Goal: Task Accomplishment & Management: Complete application form

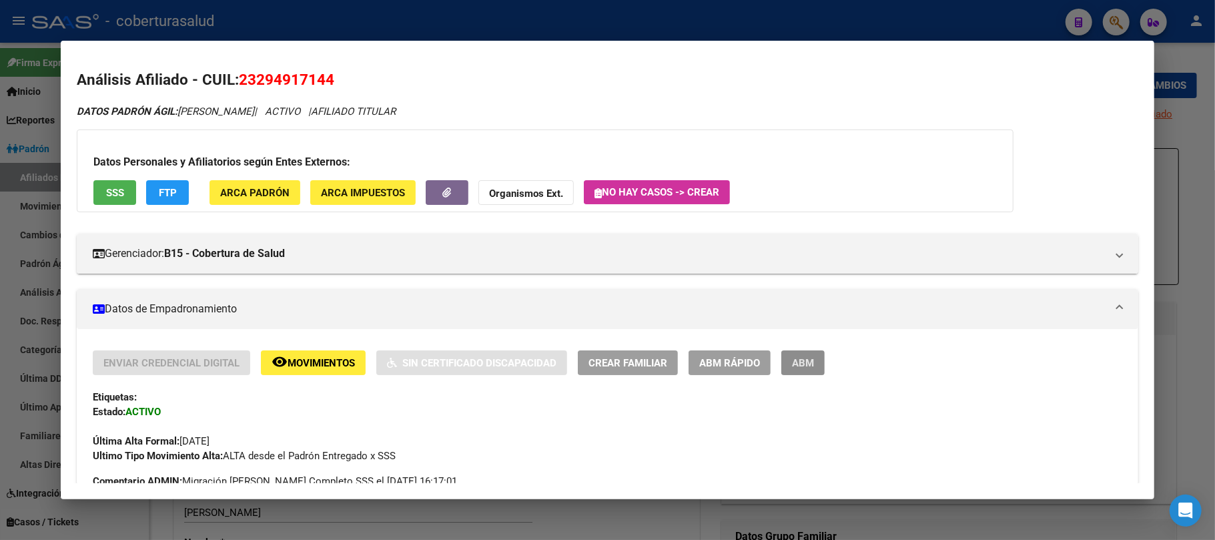
click at [811, 359] on span "ABM" at bounding box center [803, 363] width 22 height 12
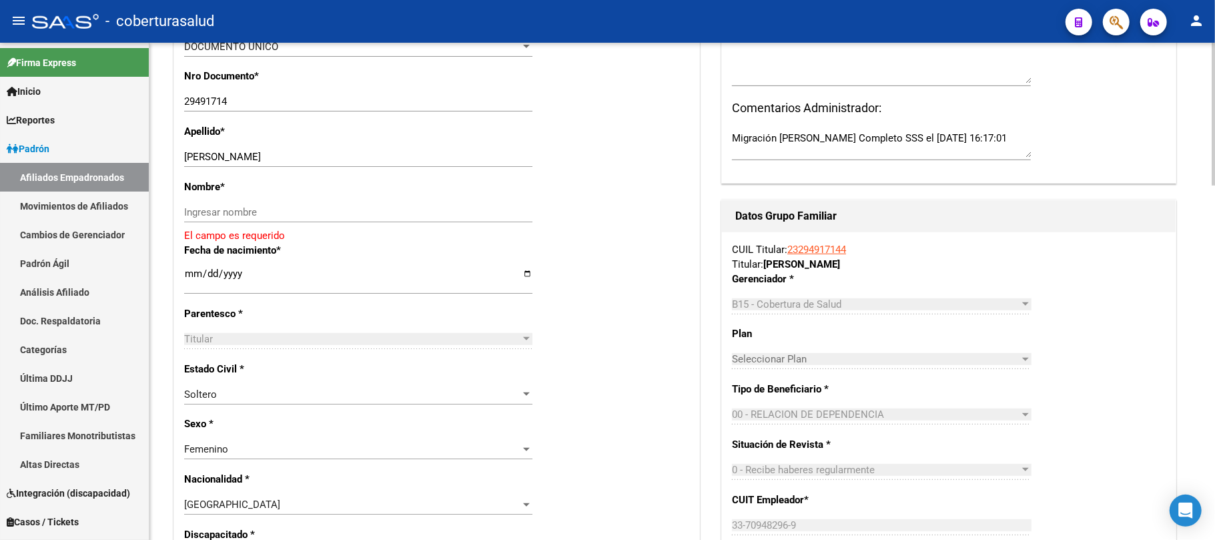
scroll to position [267, 0]
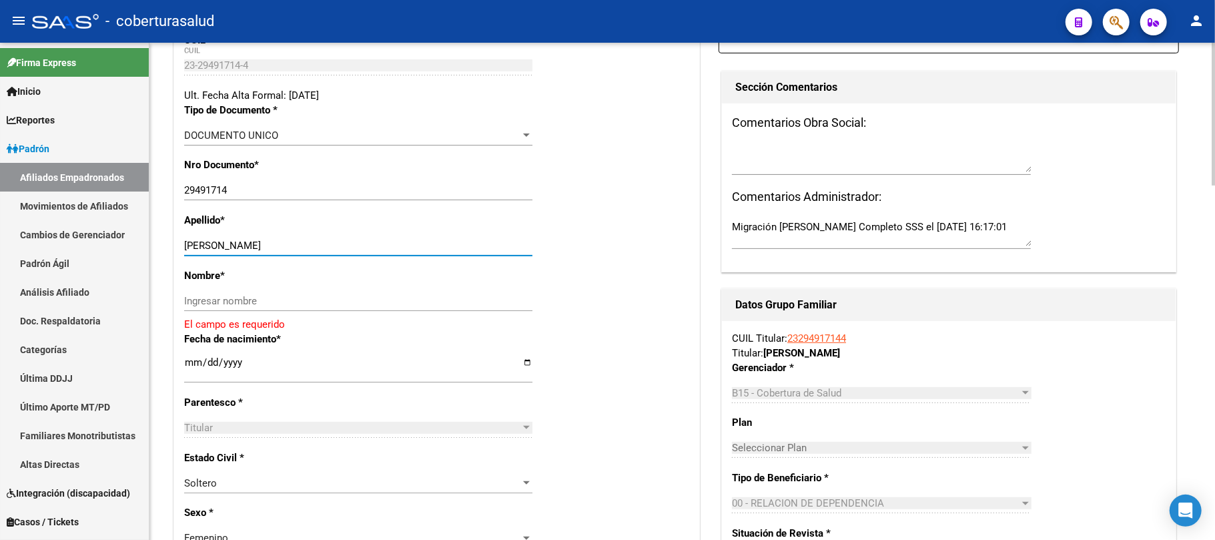
drag, startPoint x: 319, startPoint y: 244, endPoint x: 209, endPoint y: 244, distance: 110.1
click at [209, 244] on input "[PERSON_NAME]" at bounding box center [358, 246] width 348 height 12
type input "DIAZ"
click at [230, 300] on input "Ingresar nombre" at bounding box center [358, 301] width 348 height 12
paste input "[PERSON_NAME]"
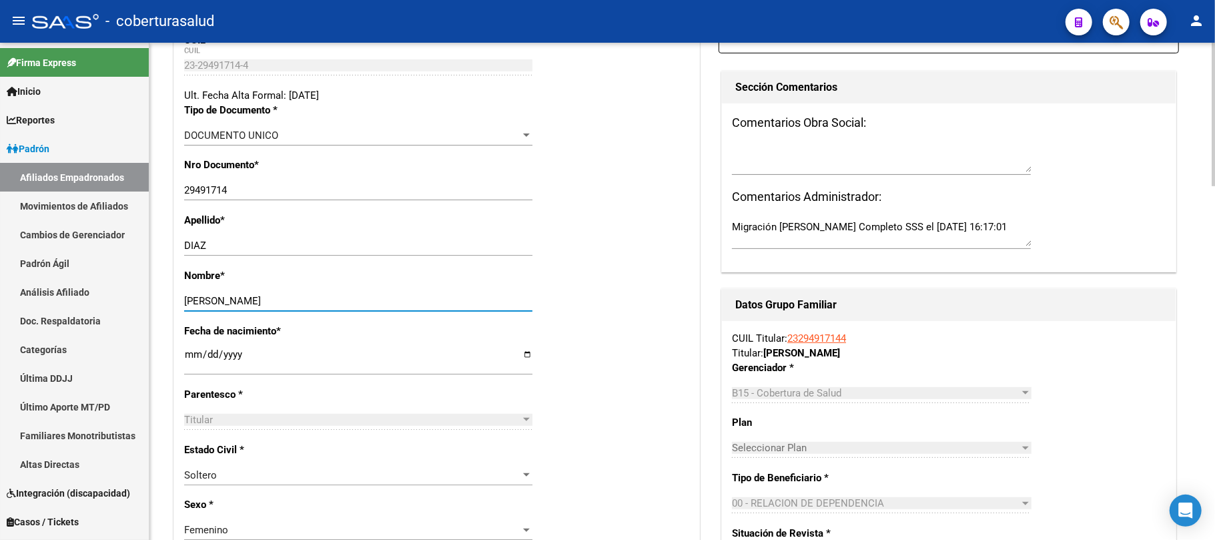
type input "[PERSON_NAME]"
click at [591, 299] on div "Nombre * [PERSON_NAME] nombre" at bounding box center [436, 295] width 505 height 55
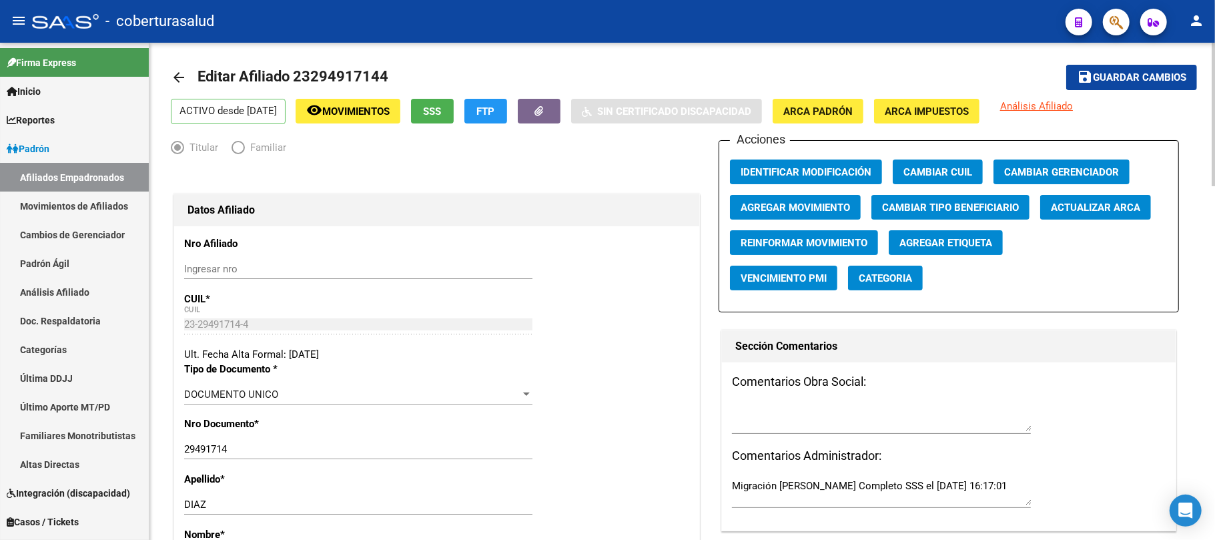
scroll to position [0, 0]
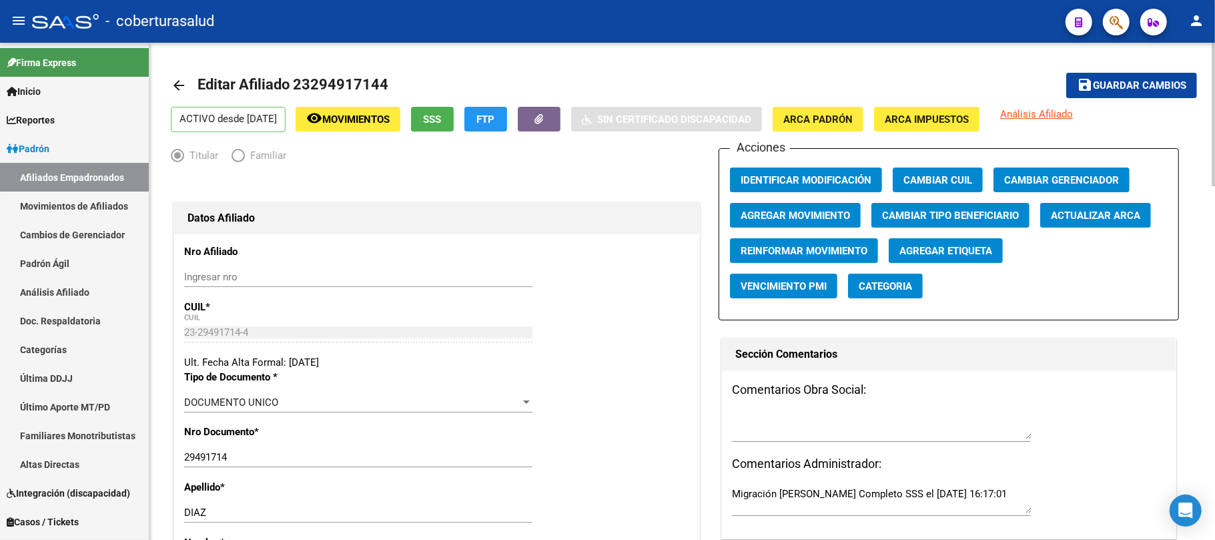
click at [1116, 77] on button "save Guardar cambios" at bounding box center [1131, 85] width 131 height 25
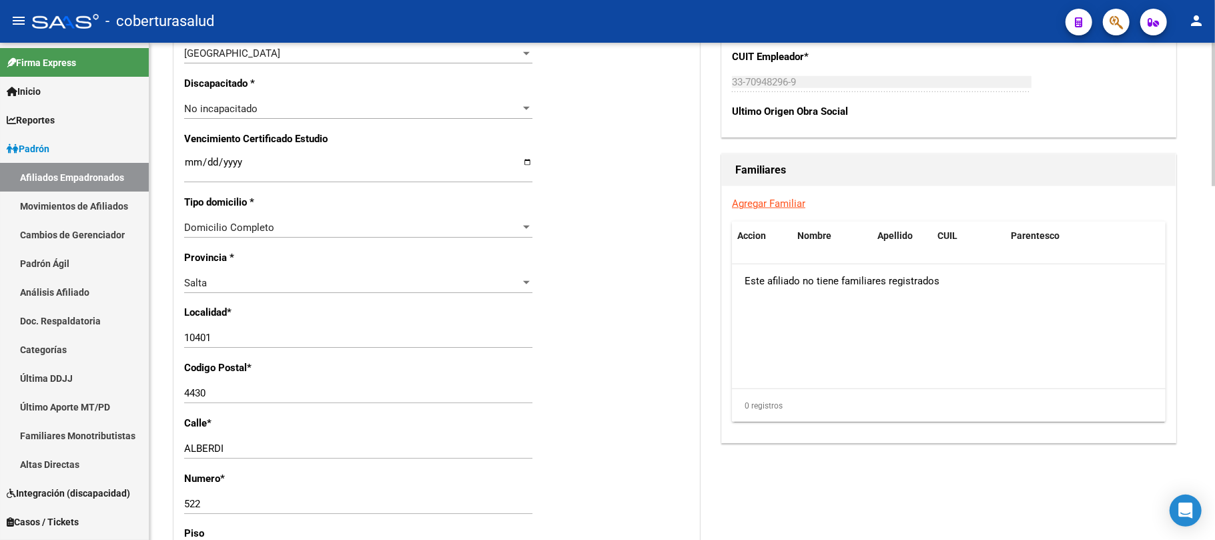
scroll to position [801, 0]
click at [785, 202] on link "Agregar Familiar" at bounding box center [768, 202] width 73 height 12
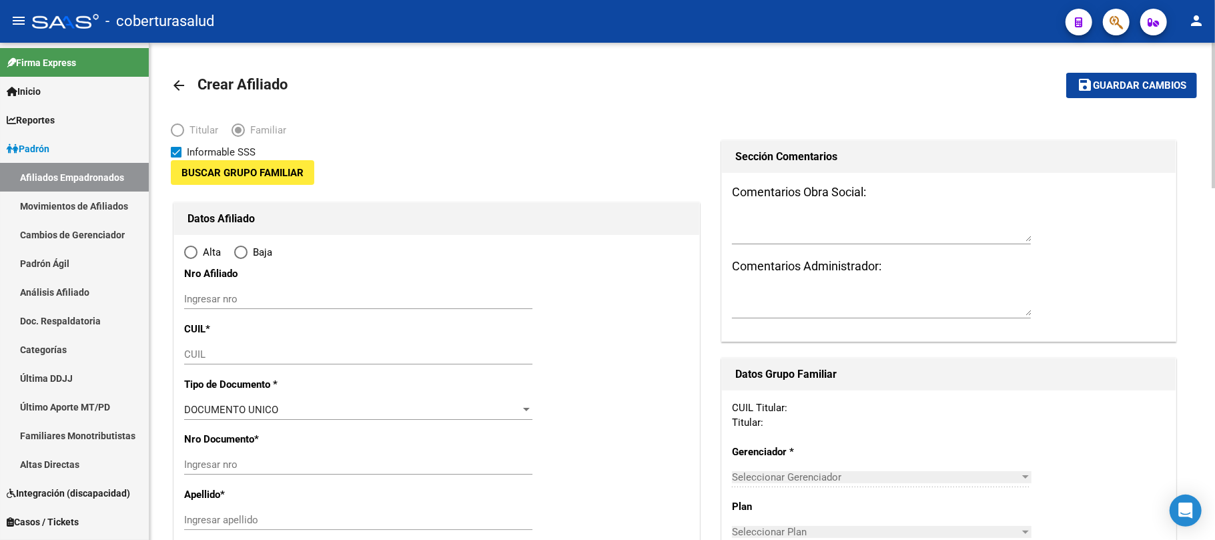
type input "33-70948296-9"
type input "10401"
type input "4430"
type input "ALBERDI"
type input "522"
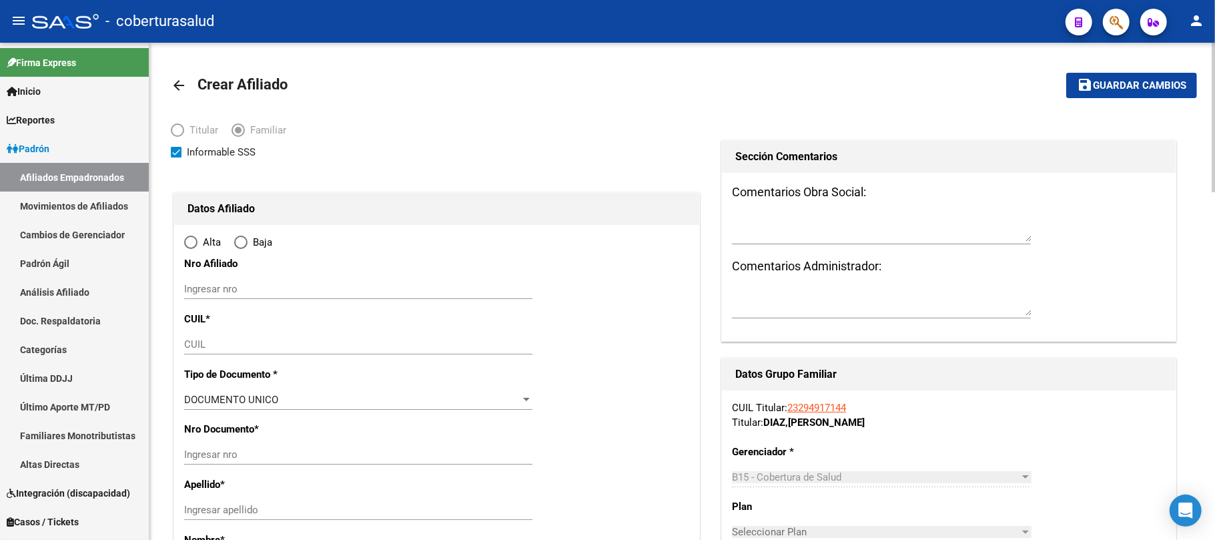
radio input "true"
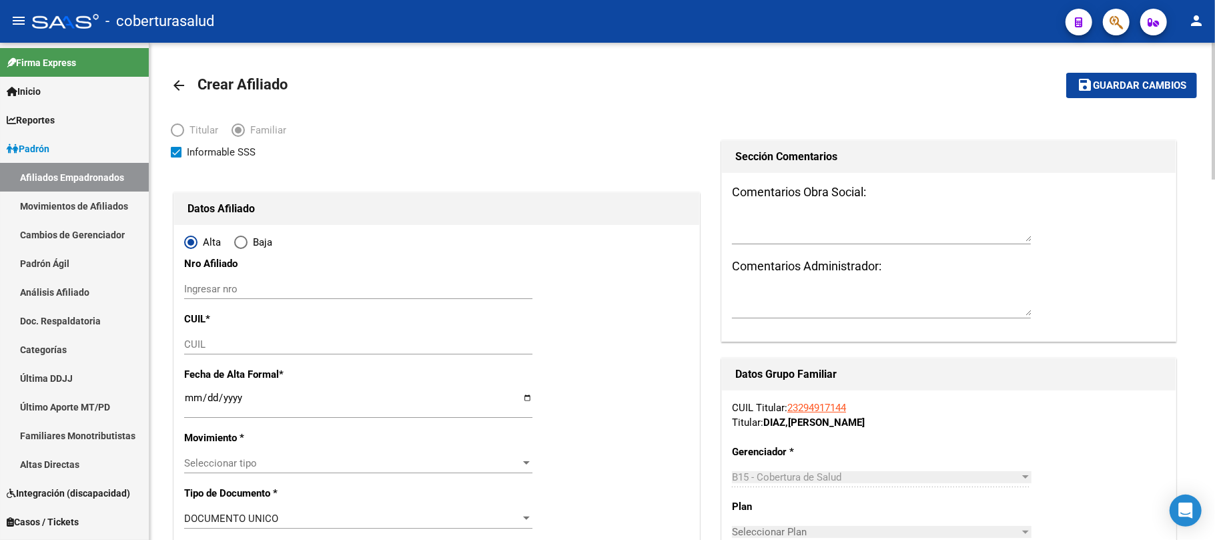
type input "33-70948296-9"
click at [274, 348] on input "CUIL" at bounding box center [358, 344] width 348 height 12
paste input "27-49099819-0"
type input "27-49099819-0"
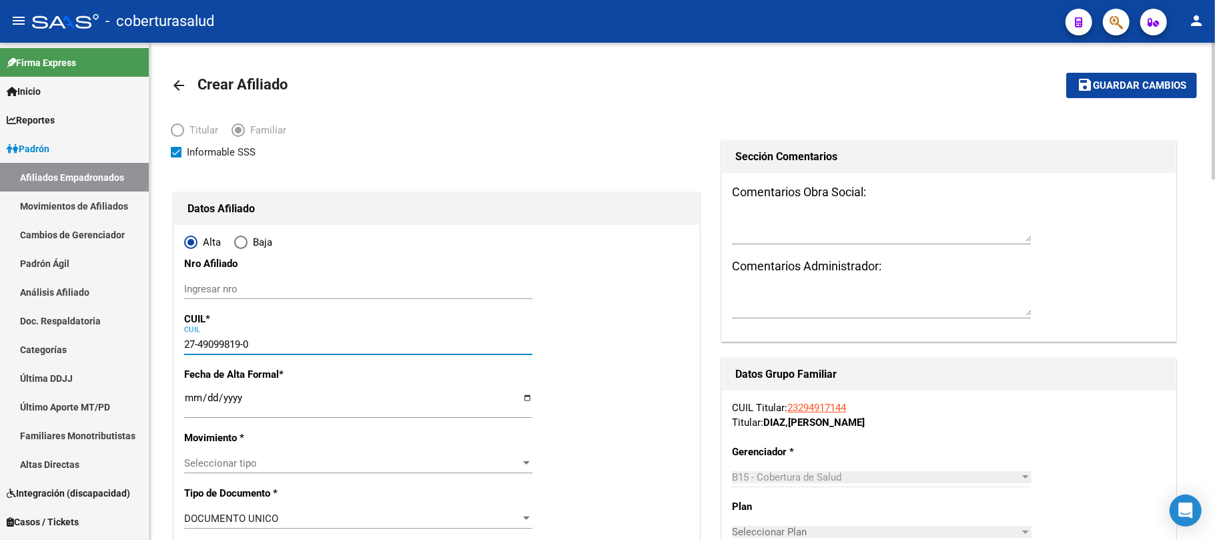
type input "49099819"
type input "YANE [PERSON_NAME]"
type input "[DATE]"
type input "GENERAL GÜEMES"
type input "ALBERDI"
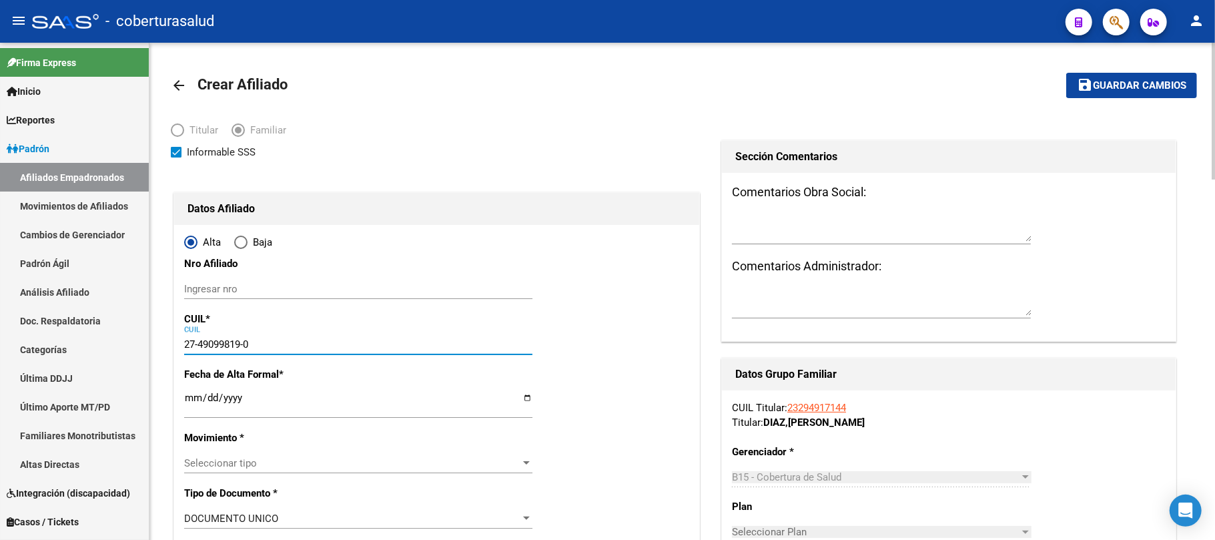
type input "522"
type input "27-49099819-0"
click at [212, 289] on input "Ingresar nro" at bounding box center [358, 289] width 348 height 12
paste input "49099819"
type input "49099819"
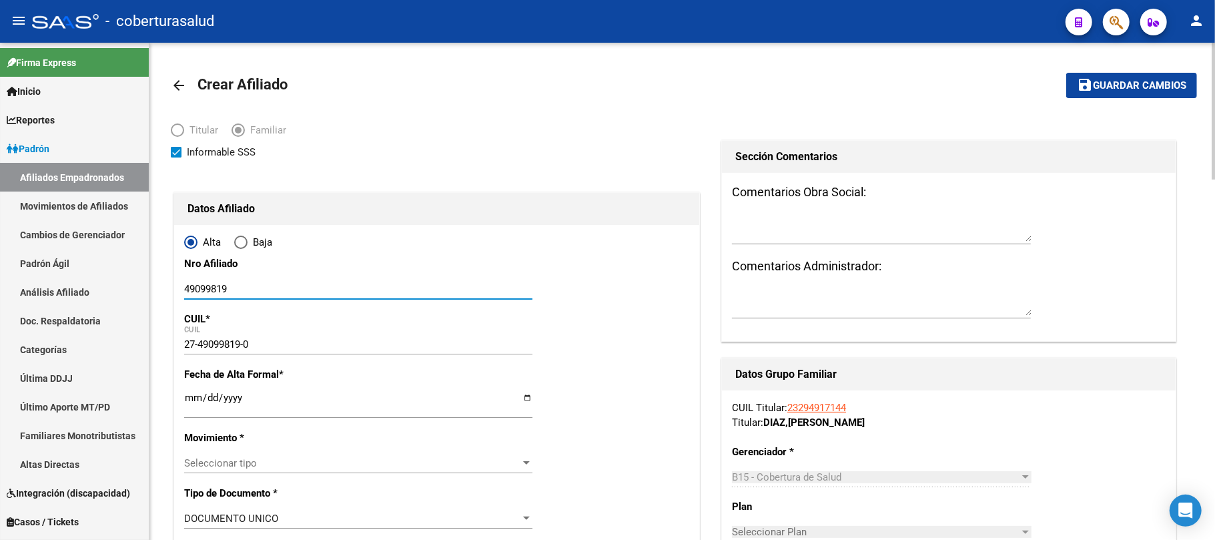
click at [1066, 73] on button "save Guardar cambios" at bounding box center [1131, 85] width 131 height 25
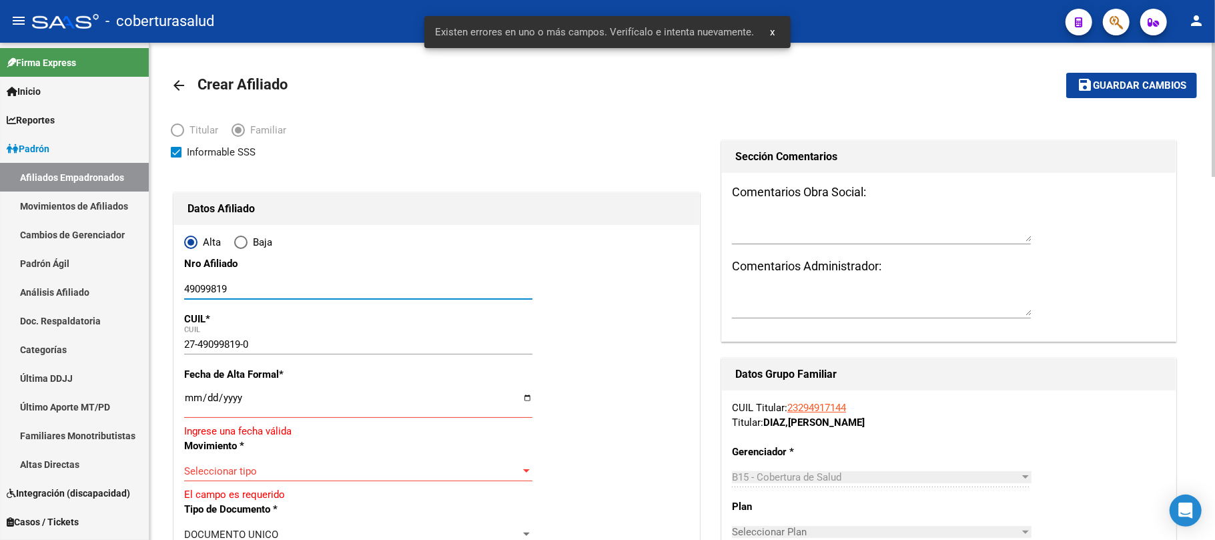
click at [311, 334] on div "27-49099819-0 CUIL" at bounding box center [358, 344] width 348 height 20
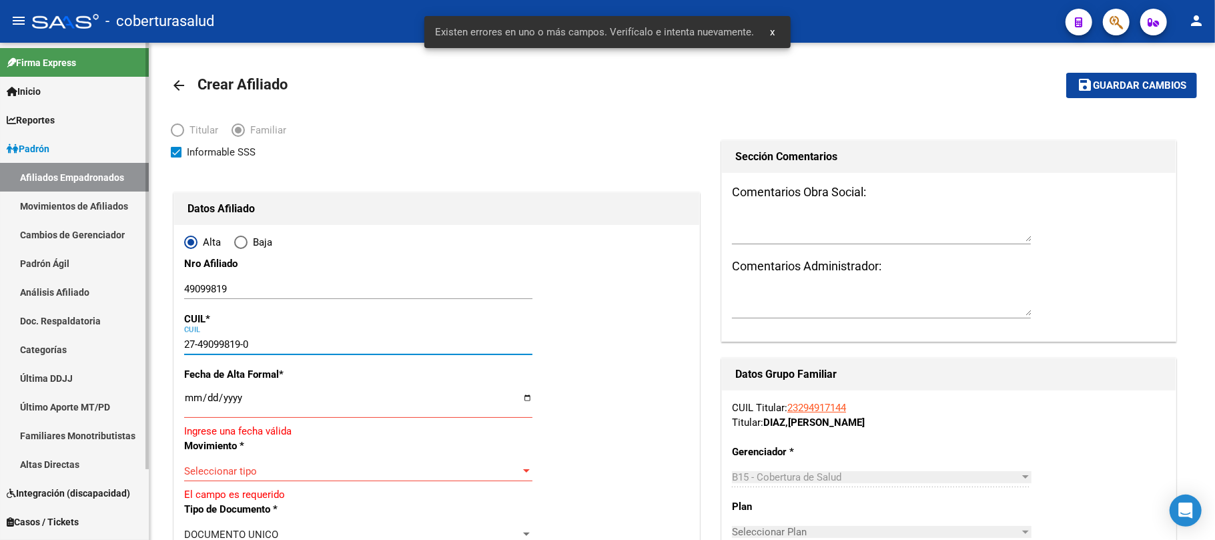
drag, startPoint x: 320, startPoint y: 348, endPoint x: 0, endPoint y: 391, distance: 323.2
click at [0, 391] on mat-sidenav-container "Firma Express Inicio Calendario SSS Instructivos Contacto OS Reportes [PERSON_N…" at bounding box center [607, 291] width 1215 height 497
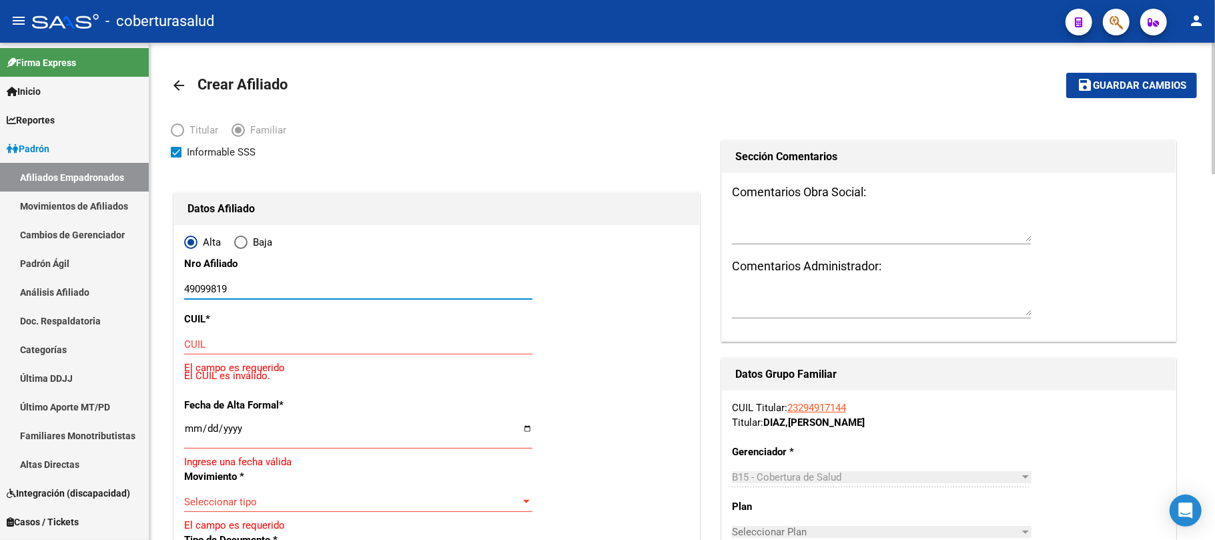
click at [254, 288] on input "49099819" at bounding box center [358, 289] width 348 height 12
click at [1066, 73] on button "save Guardar cambios" at bounding box center [1131, 85] width 131 height 25
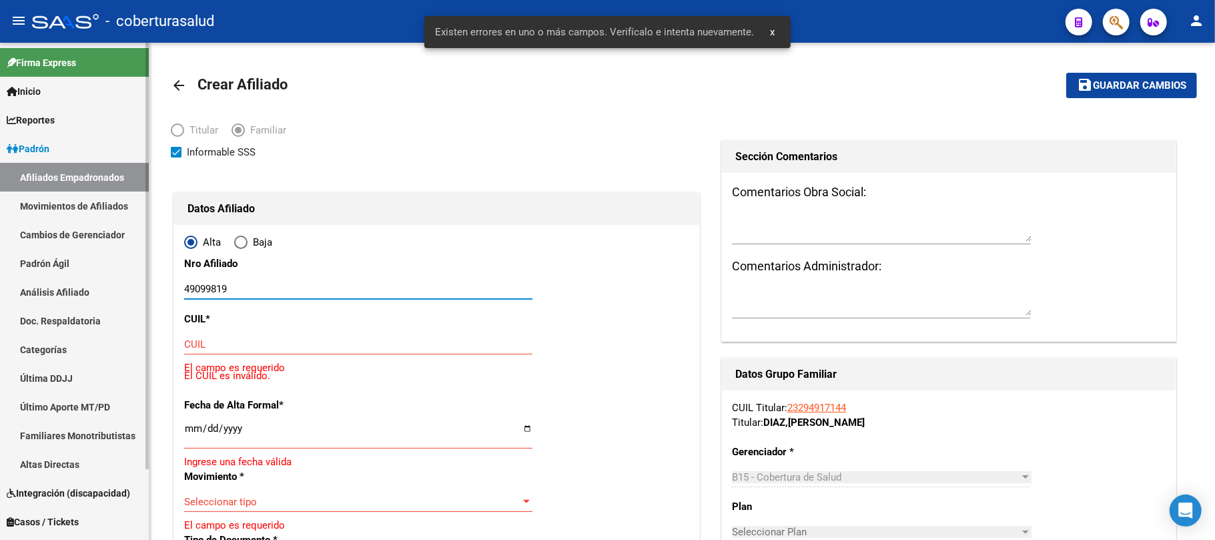
drag, startPoint x: 254, startPoint y: 288, endPoint x: 0, endPoint y: 270, distance: 254.2
click at [0, 272] on mat-sidenav-container "Firma Express Inicio Calendario SSS Instructivos Contacto OS Reportes [PERSON_N…" at bounding box center [607, 291] width 1215 height 497
click at [182, 84] on mat-icon "arrow_back" at bounding box center [179, 85] width 16 height 16
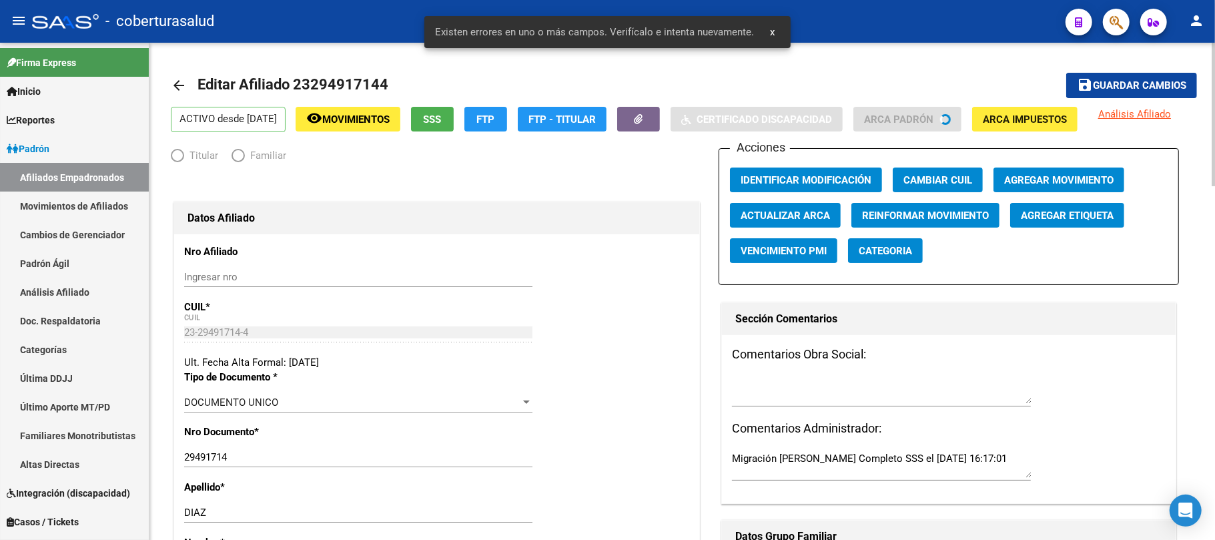
radio input "true"
type input "33-70948296-9"
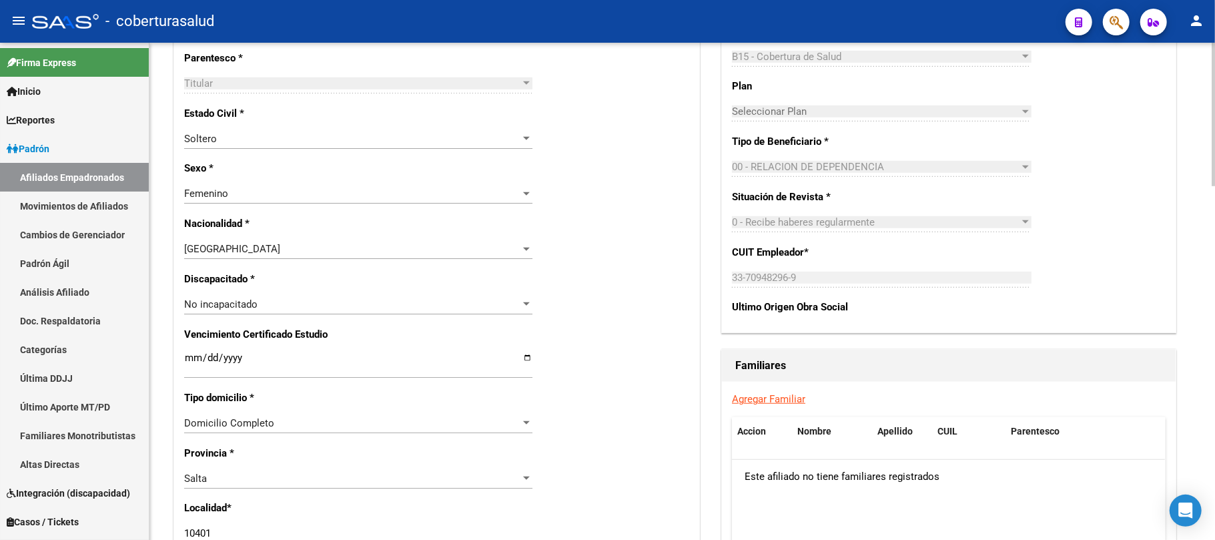
scroll to position [711, 0]
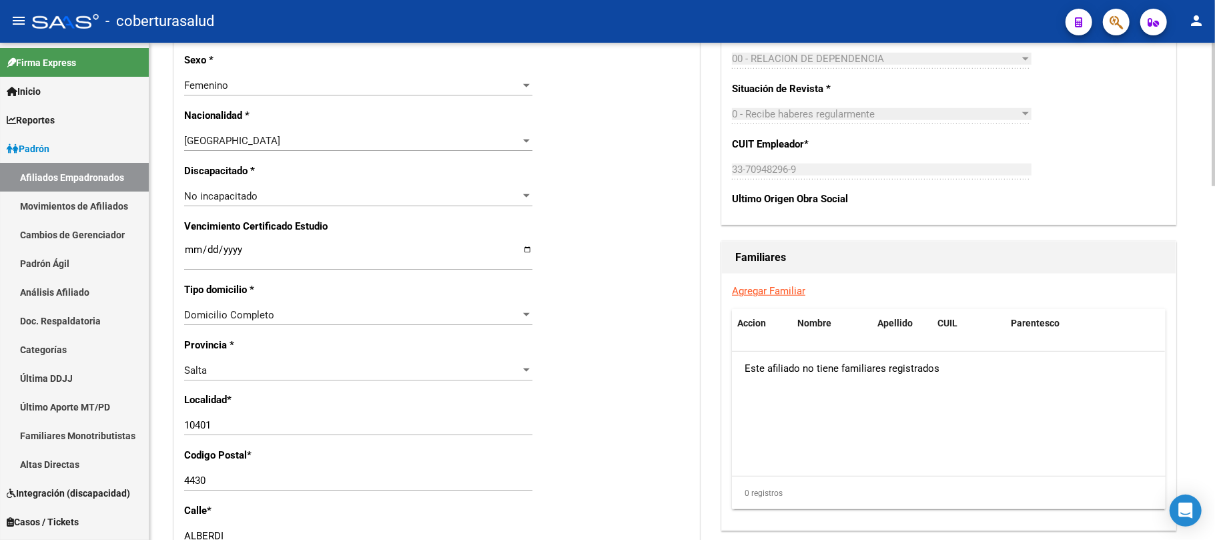
click at [775, 288] on link "Agregar Familiar" at bounding box center [768, 291] width 73 height 12
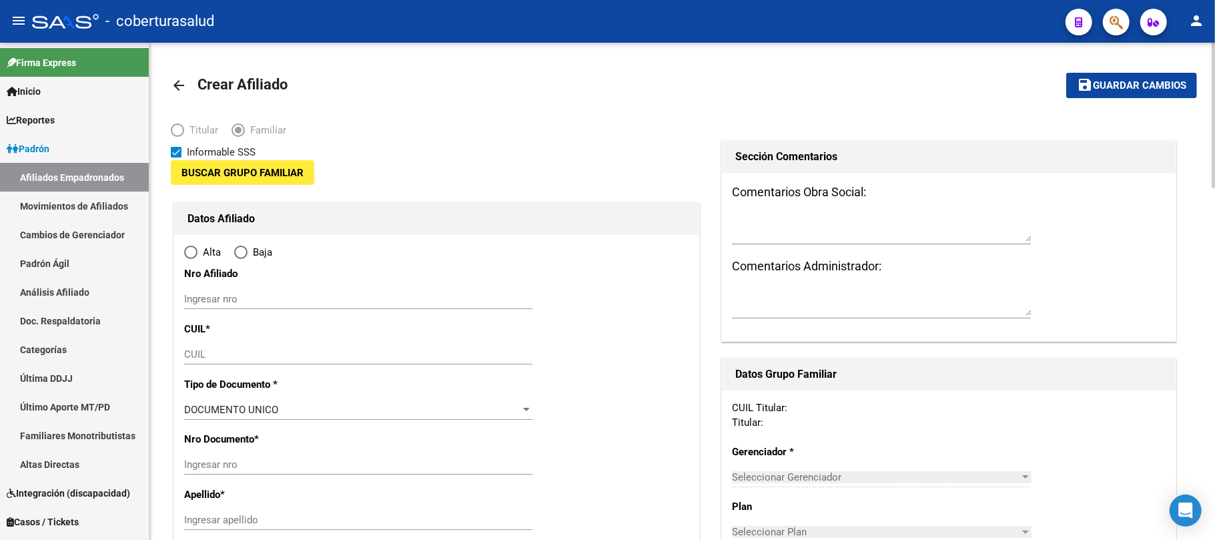
type input "33-70948296-9"
type input "10401"
type input "4430"
type input "ALBERDI"
type input "522"
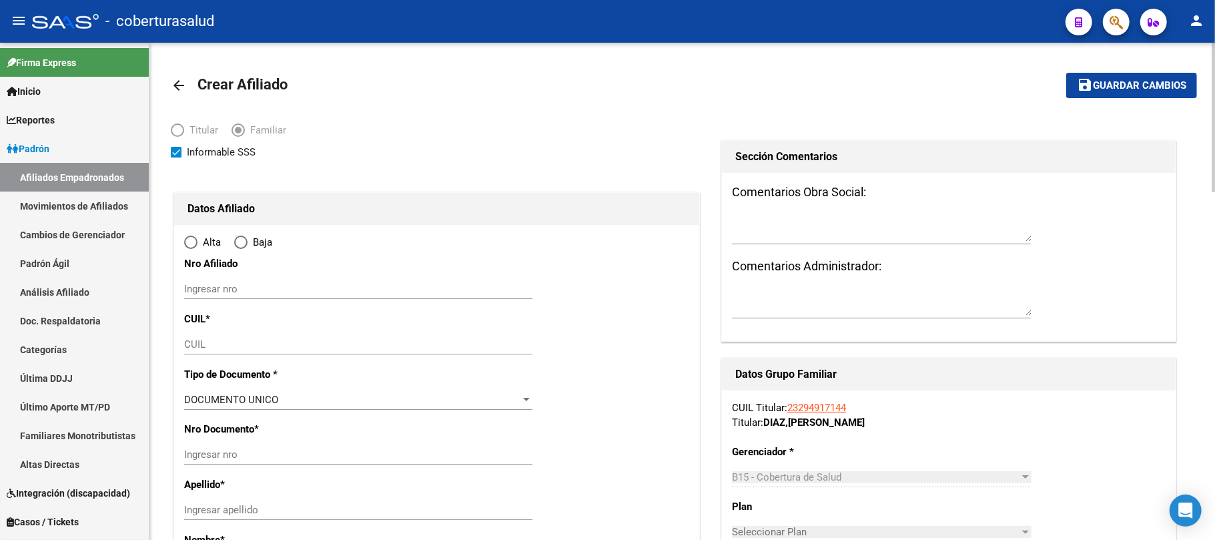
radio input "true"
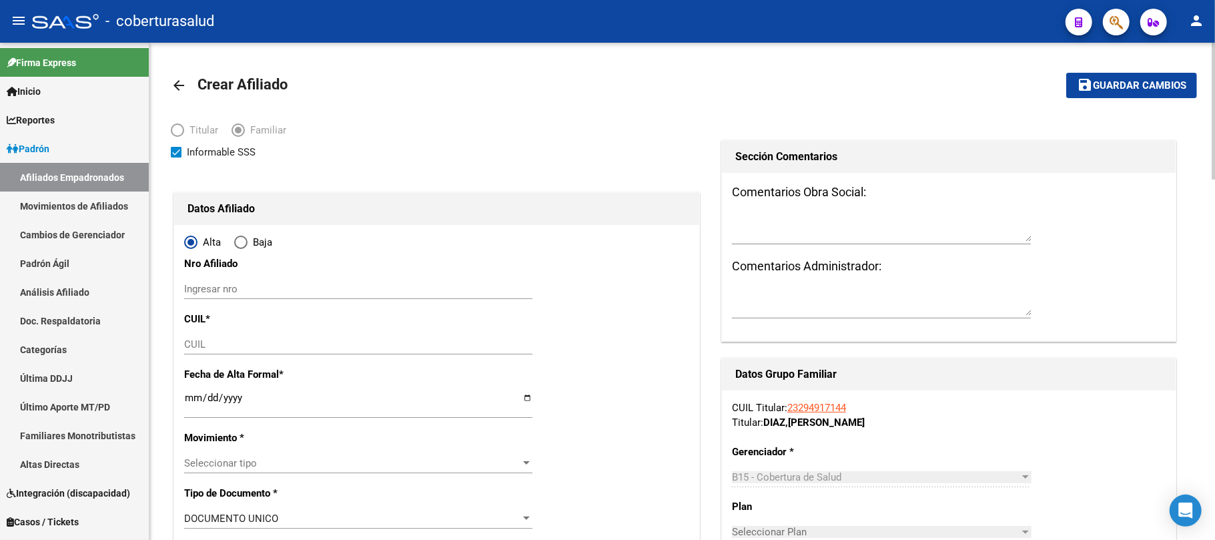
type input "33-70948296-9"
click at [230, 294] on input "Ingresar nro" at bounding box center [358, 289] width 348 height 12
paste input "49099819"
type input "49099819"
click at [1066, 73] on button "save Guardar cambios" at bounding box center [1131, 85] width 131 height 25
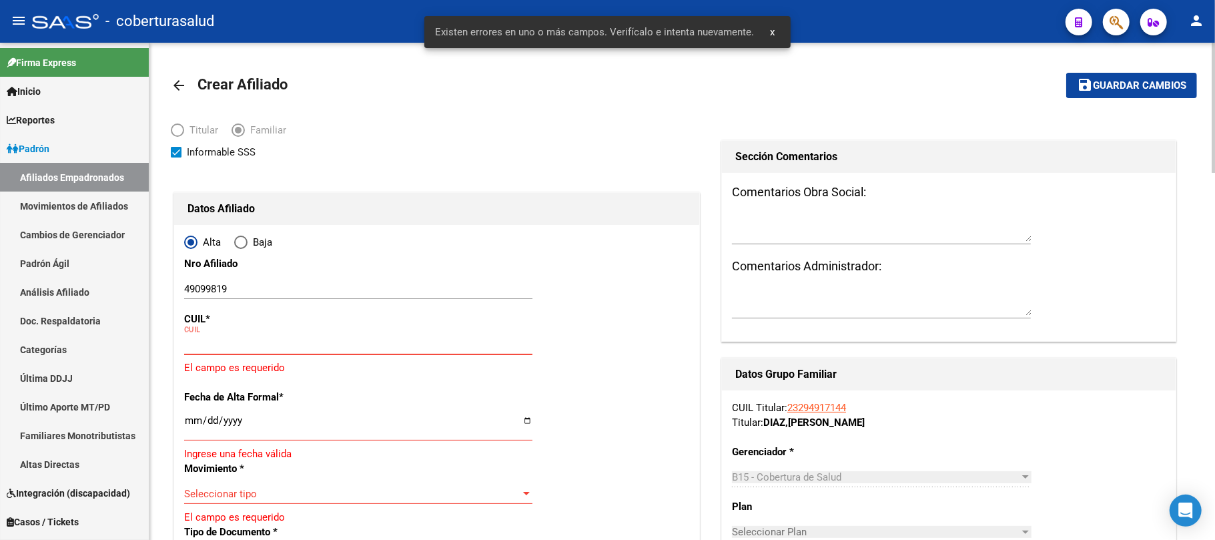
click at [174, 84] on mat-icon "arrow_back" at bounding box center [179, 85] width 16 height 16
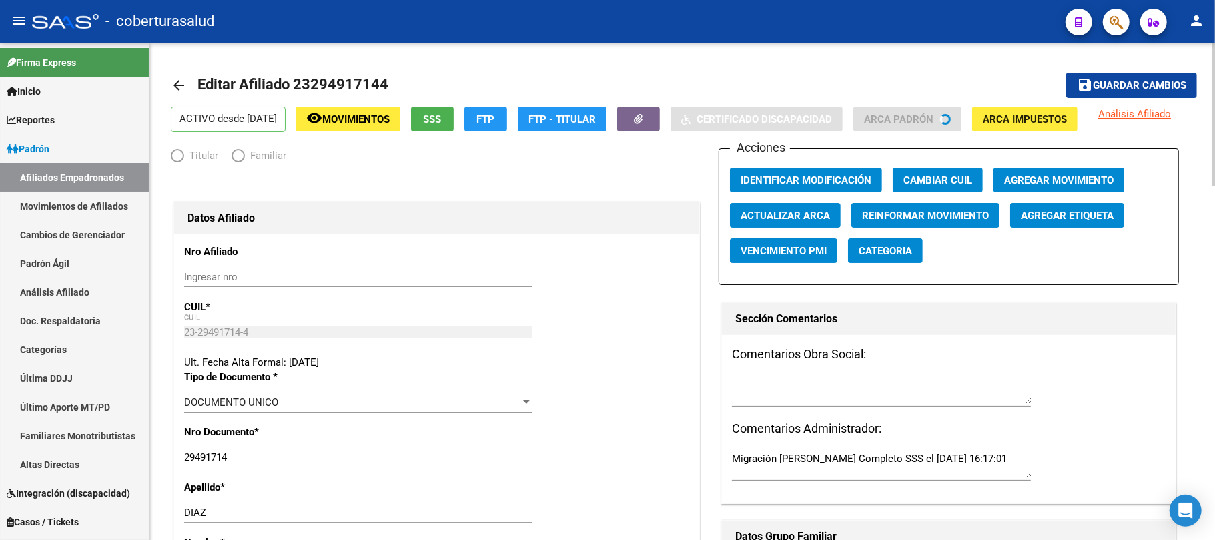
radio input "true"
type input "33-70948296-9"
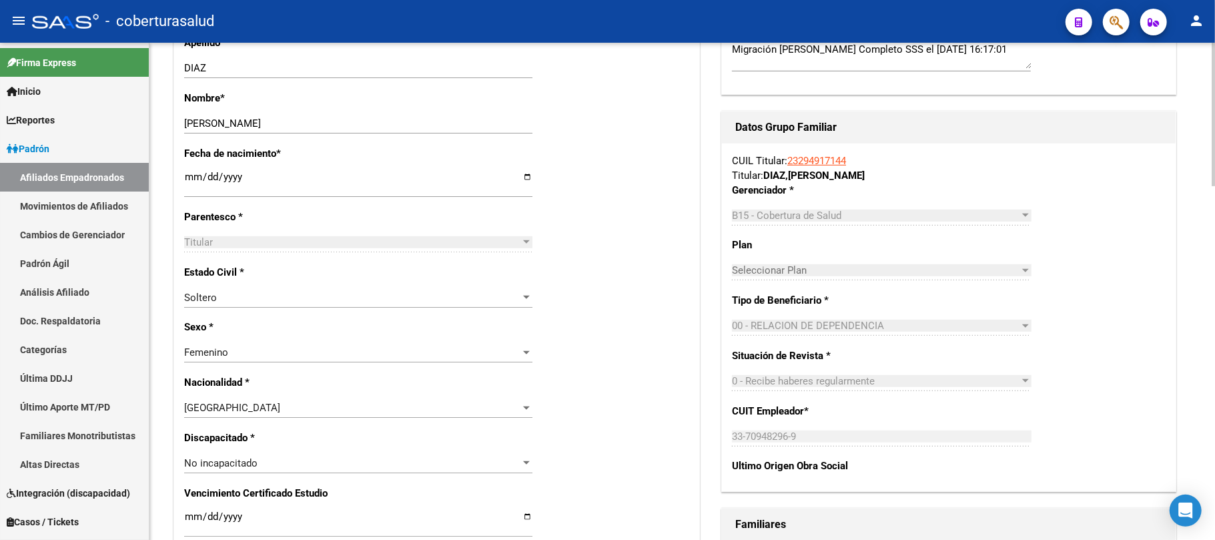
scroll to position [801, 0]
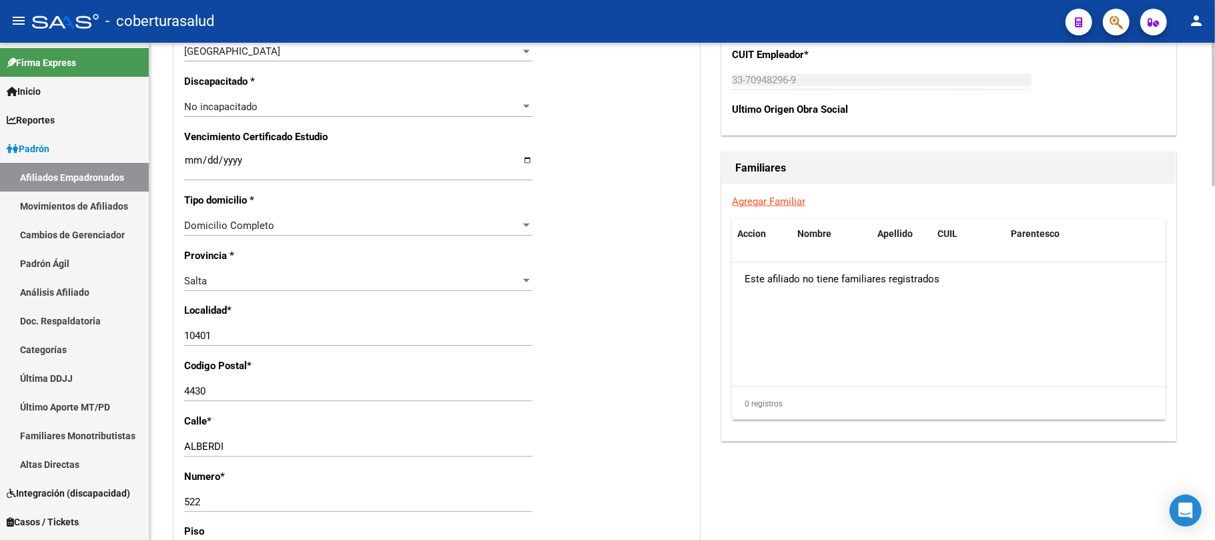
click at [780, 204] on link "Agregar Familiar" at bounding box center [768, 202] width 73 height 12
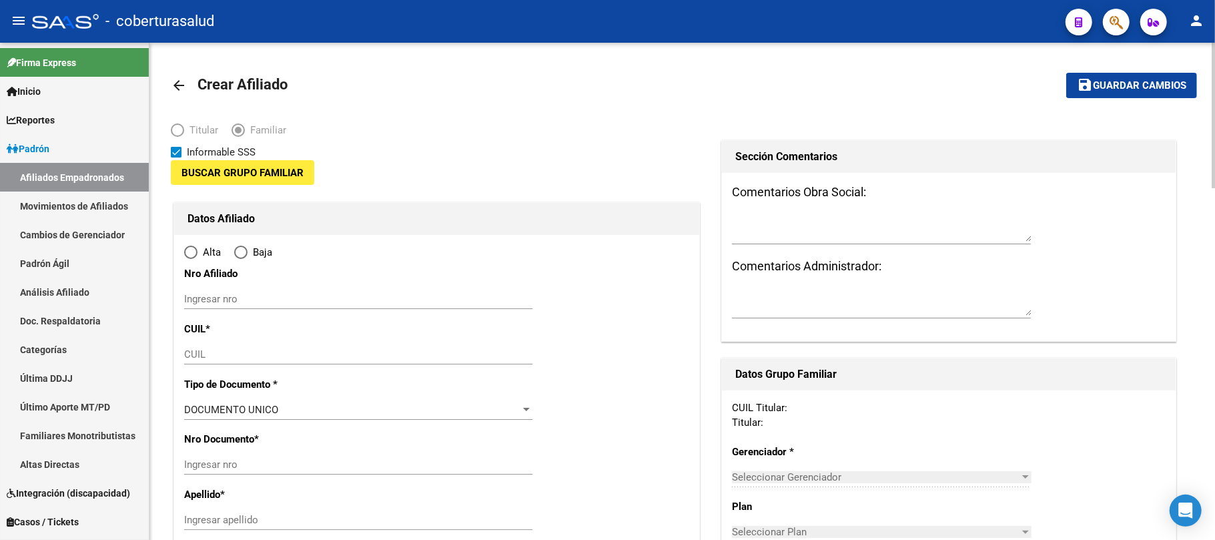
type input "33-70948296-9"
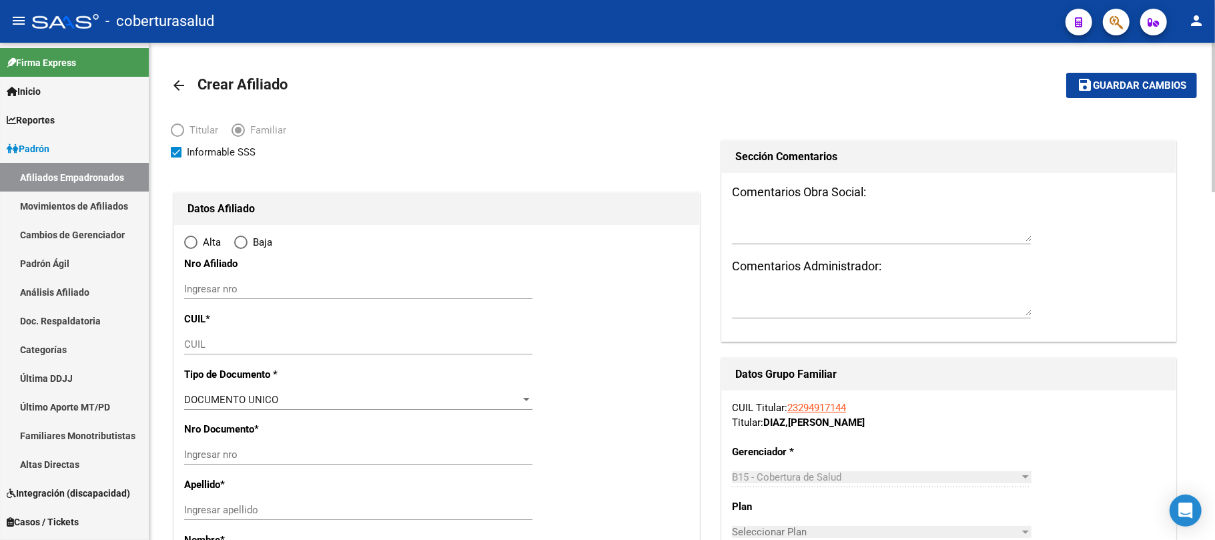
type input "10401"
type input "4430"
type input "ALBERDI"
type input "522"
radio input "true"
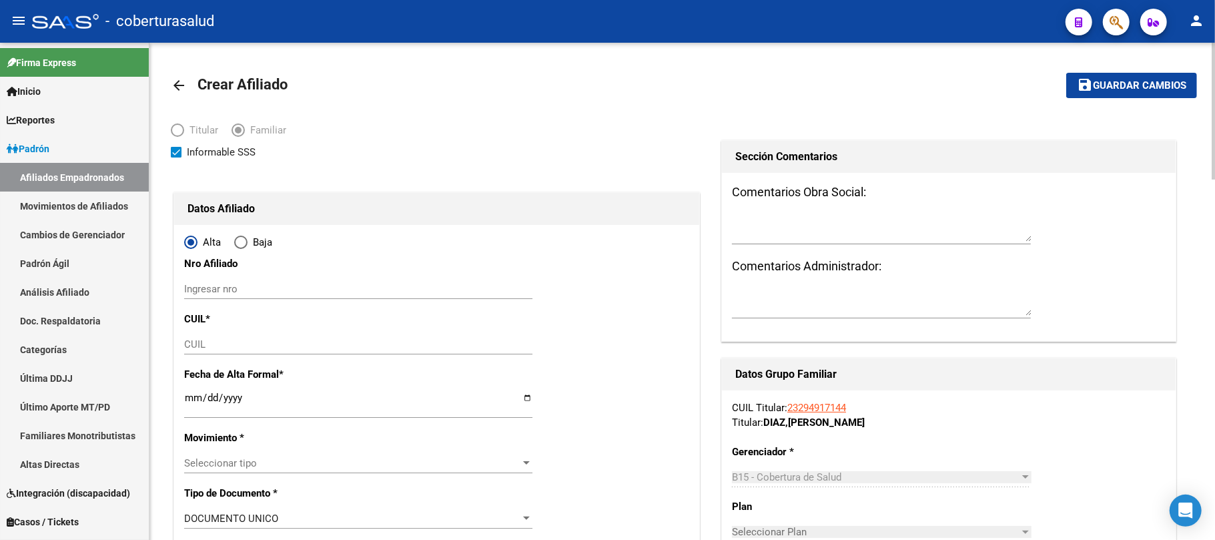
type input "33-70948296-9"
click at [227, 290] on input "Ingresar nro" at bounding box center [358, 289] width 348 height 12
paste input "49099819"
type input "49099819"
paste input "27-49099819-0"
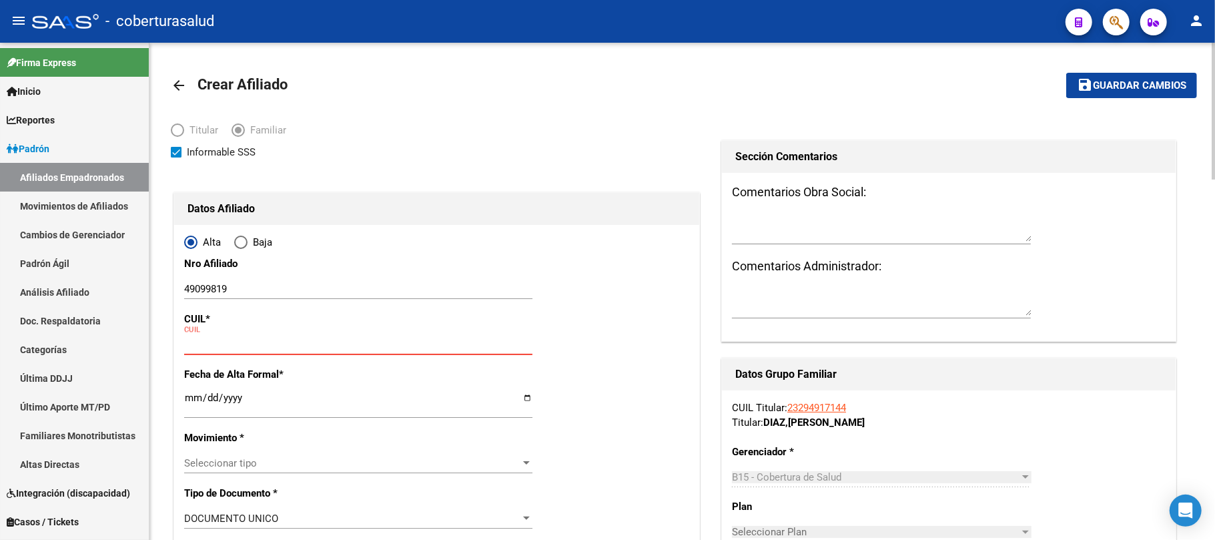
type input "27-49099819-0"
type input "49099819"
type input "YANE [PERSON_NAME]"
type input "[DATE]"
type input "GENERAL GÜEMES"
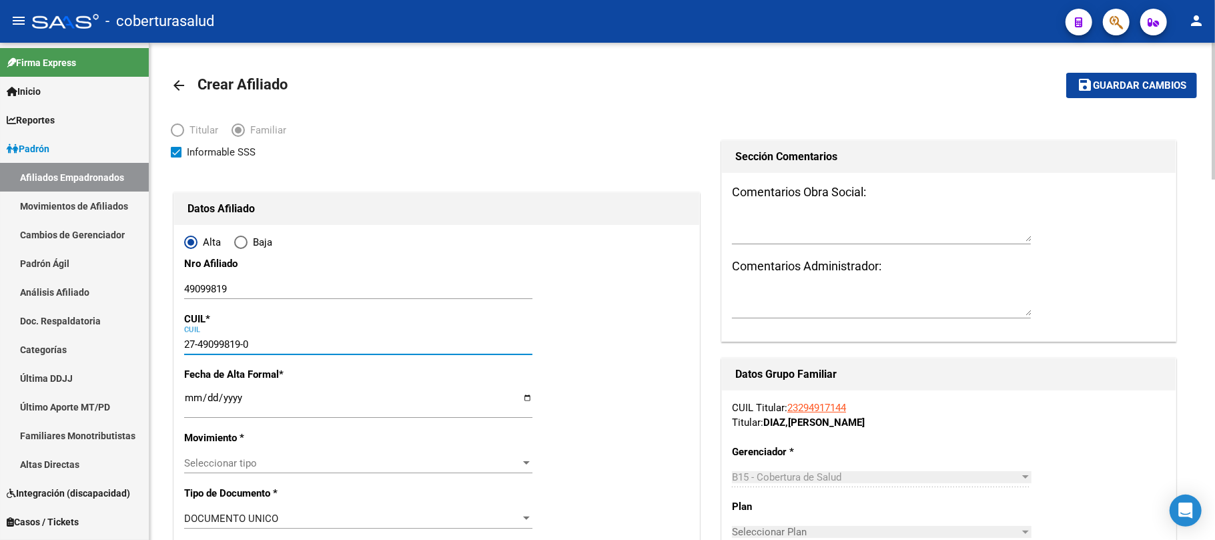
type input "ALBERDI"
type input "522"
type input "27-49099819-0"
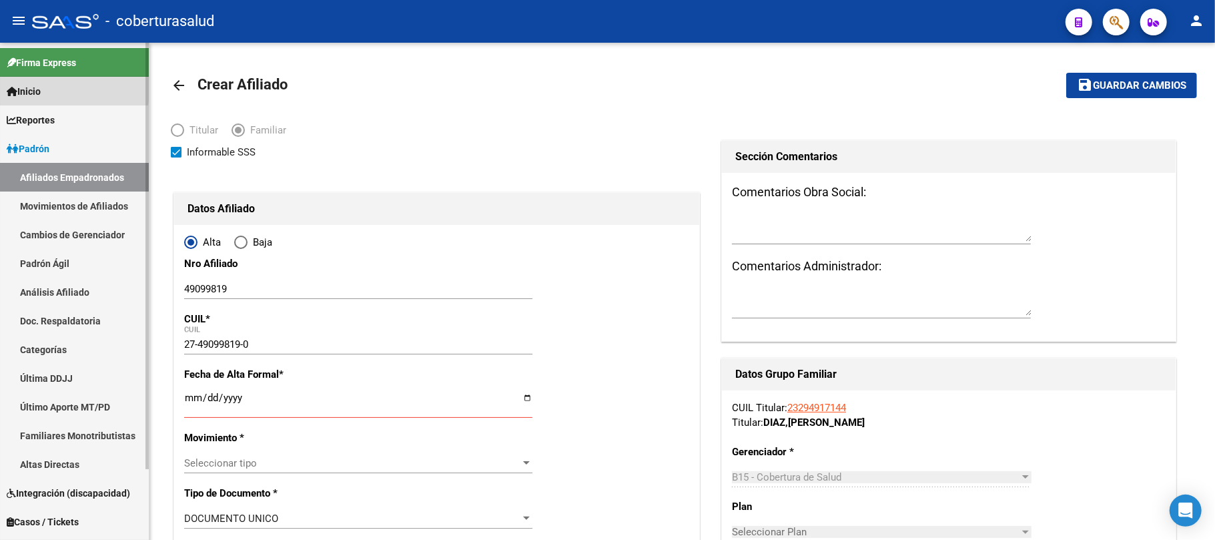
click at [41, 85] on span "Inicio" at bounding box center [24, 91] width 34 height 15
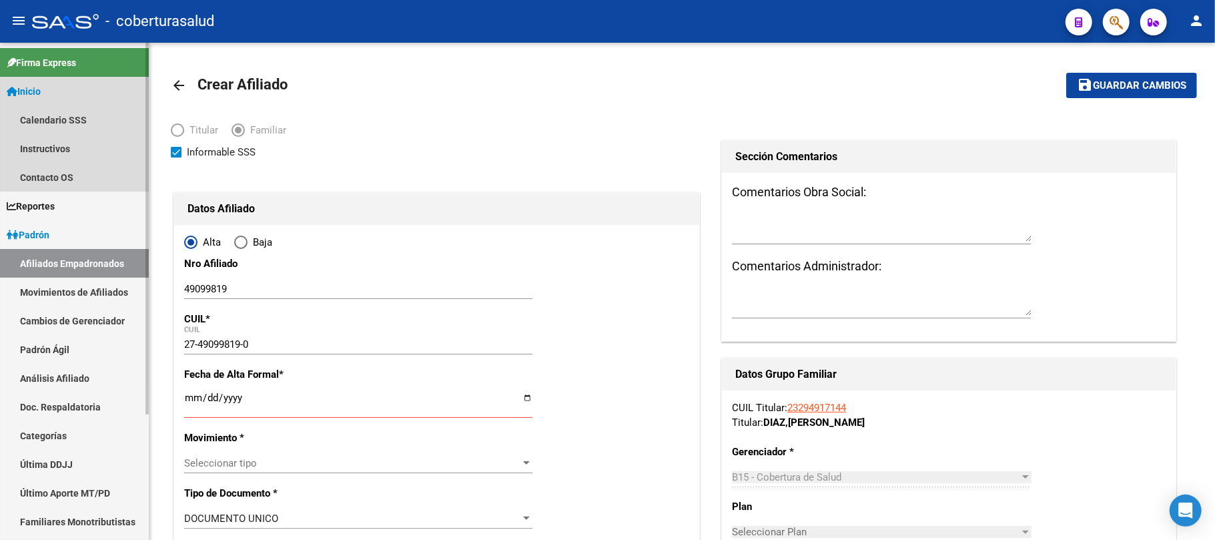
click at [32, 88] on span "Inicio" at bounding box center [24, 91] width 34 height 15
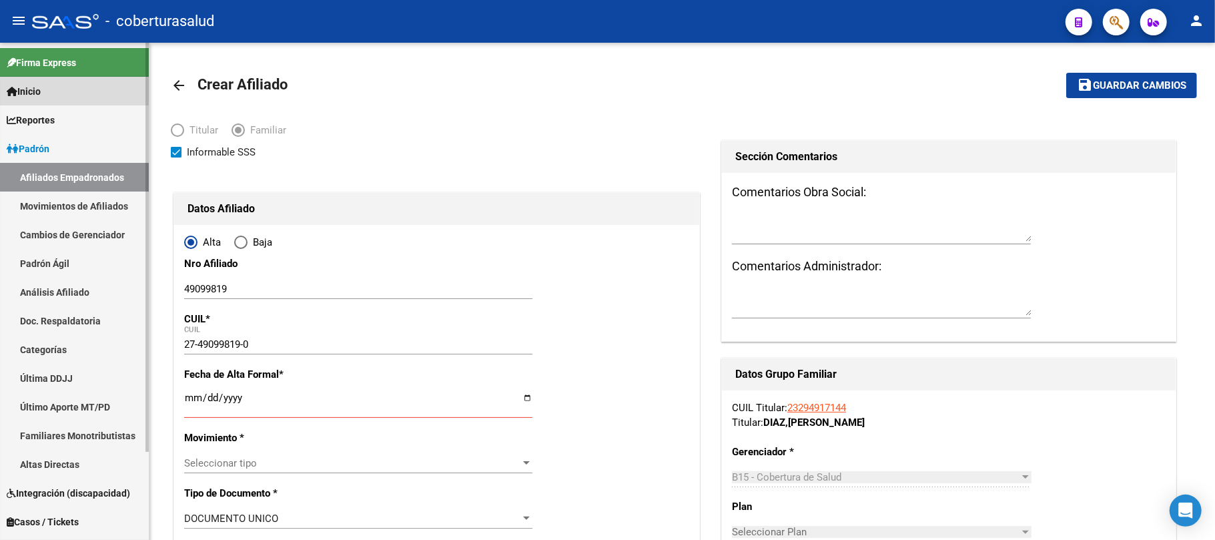
click at [32, 88] on span "Inicio" at bounding box center [24, 91] width 34 height 15
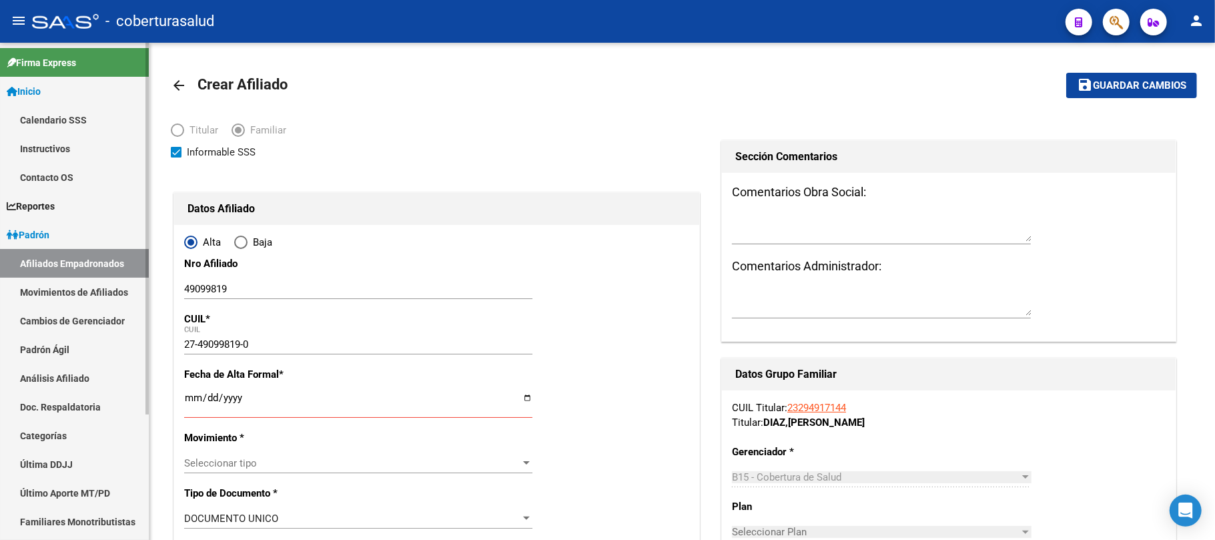
click at [32, 88] on span "Inicio" at bounding box center [24, 91] width 34 height 15
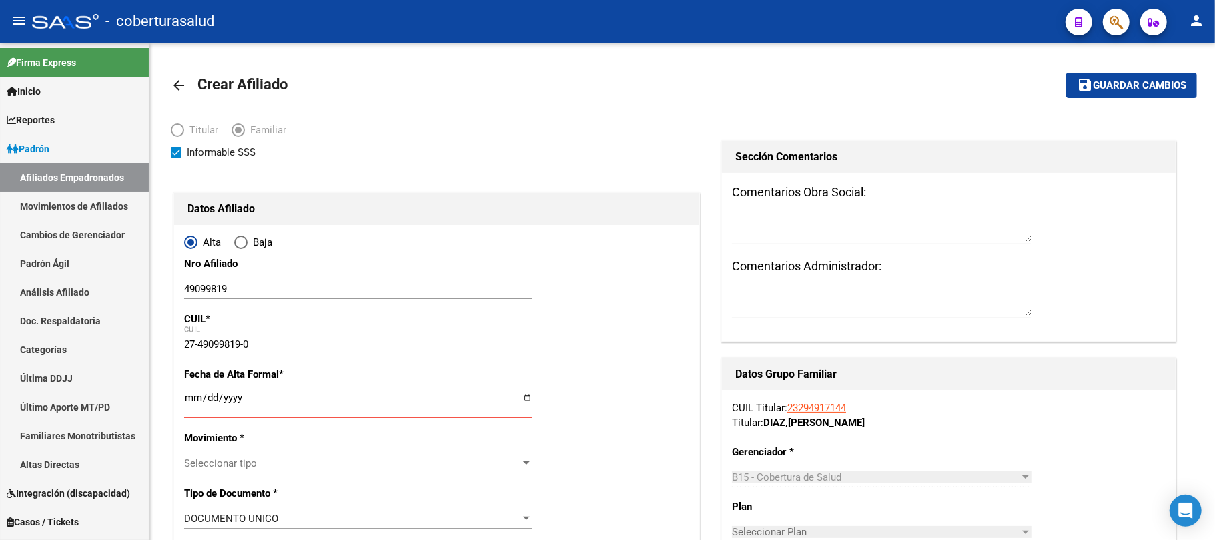
click at [93, 21] on div at bounding box center [65, 21] width 67 height 15
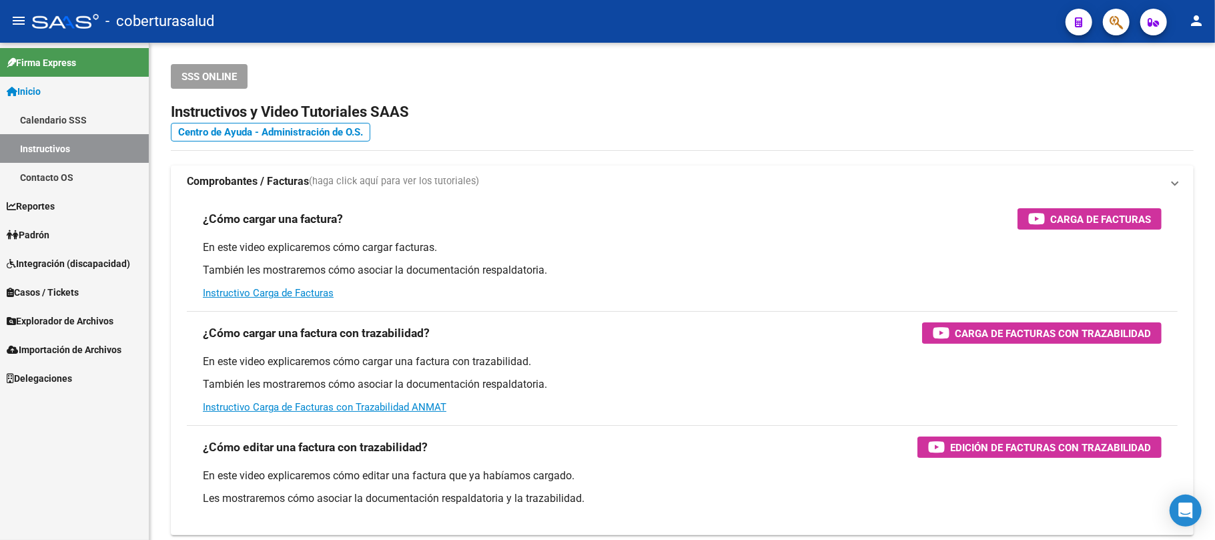
click at [54, 14] on div at bounding box center [65, 21] width 67 height 15
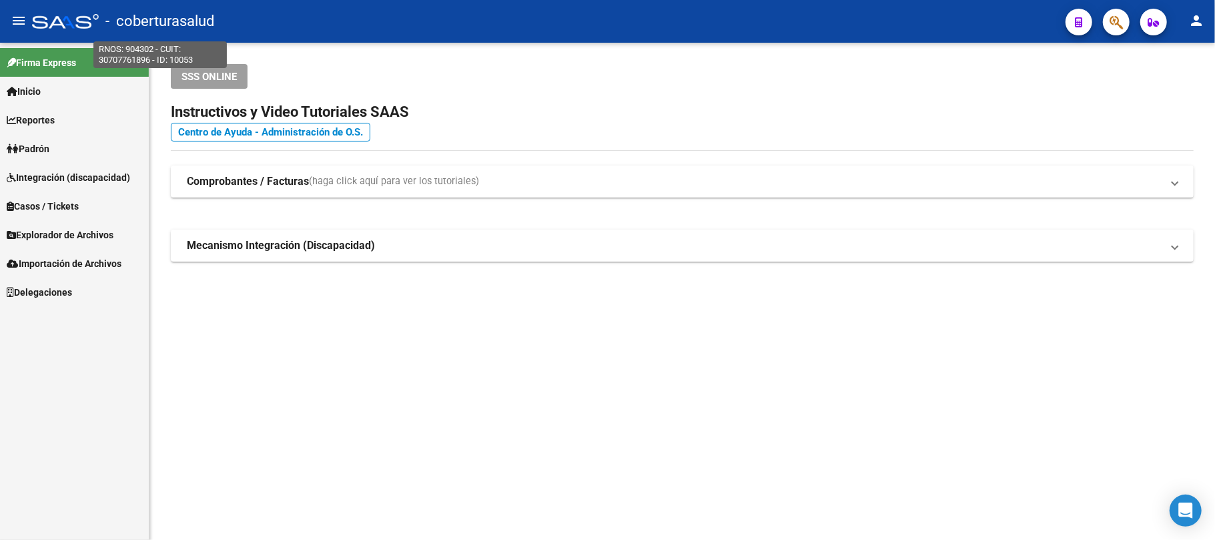
click at [159, 17] on span "- coberturasalud" at bounding box center [159, 21] width 109 height 29
type textarea "904302"
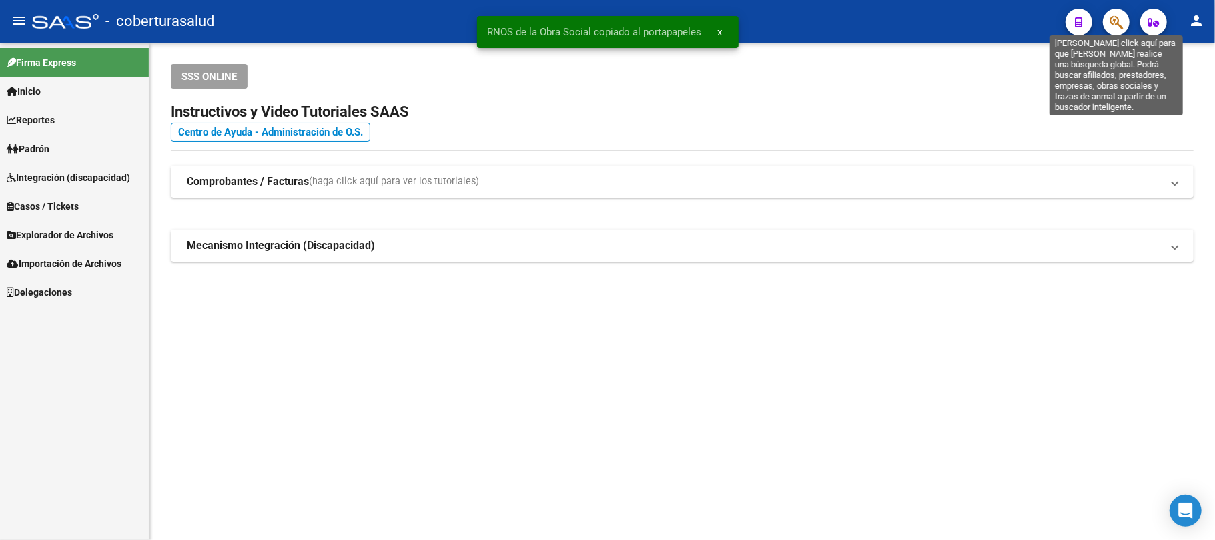
click at [1113, 21] on icon "button" at bounding box center [1116, 22] width 13 height 15
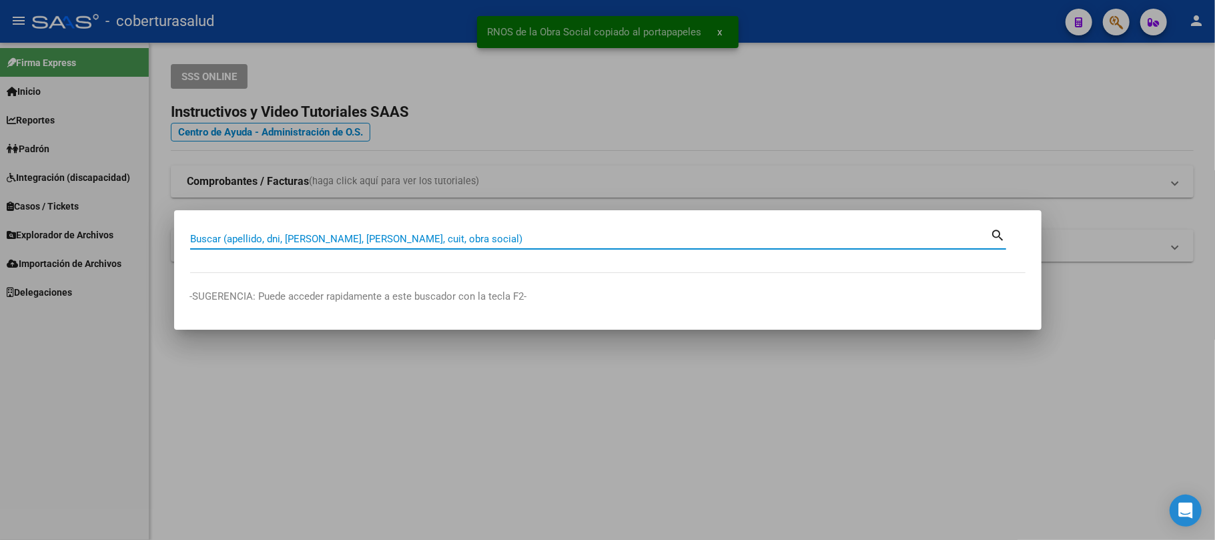
paste input "904302"
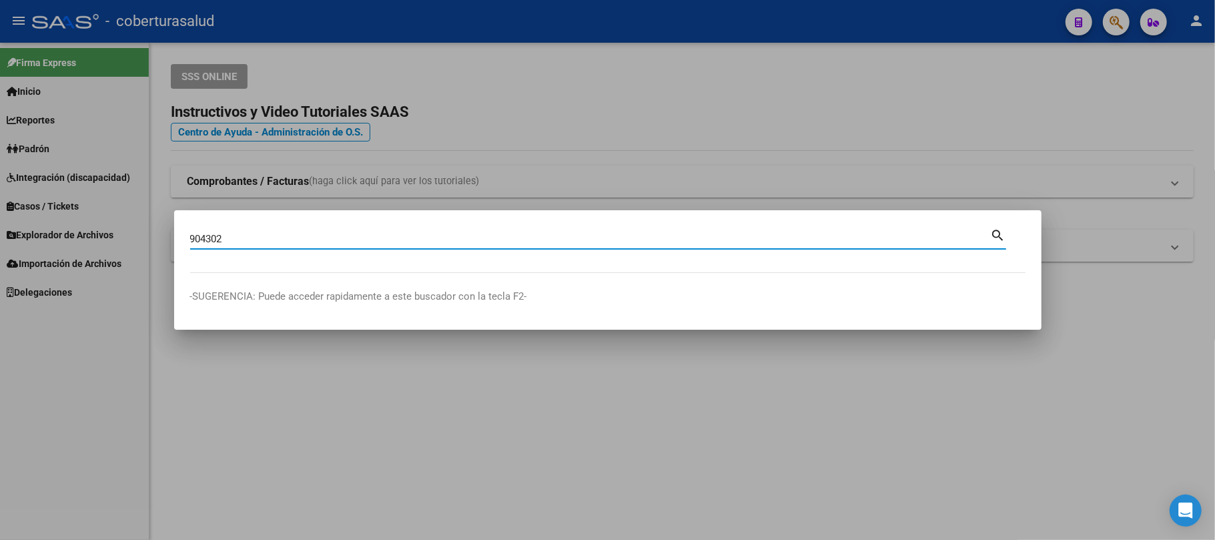
drag, startPoint x: 331, startPoint y: 236, endPoint x: 0, endPoint y: 183, distance: 335.2
click at [0, 186] on div "904302 Buscar (apellido, dni, cuil, [PERSON_NAME], cuit, obra social) search -S…" at bounding box center [607, 270] width 1215 height 540
paste input "29491714"
type input "29491714"
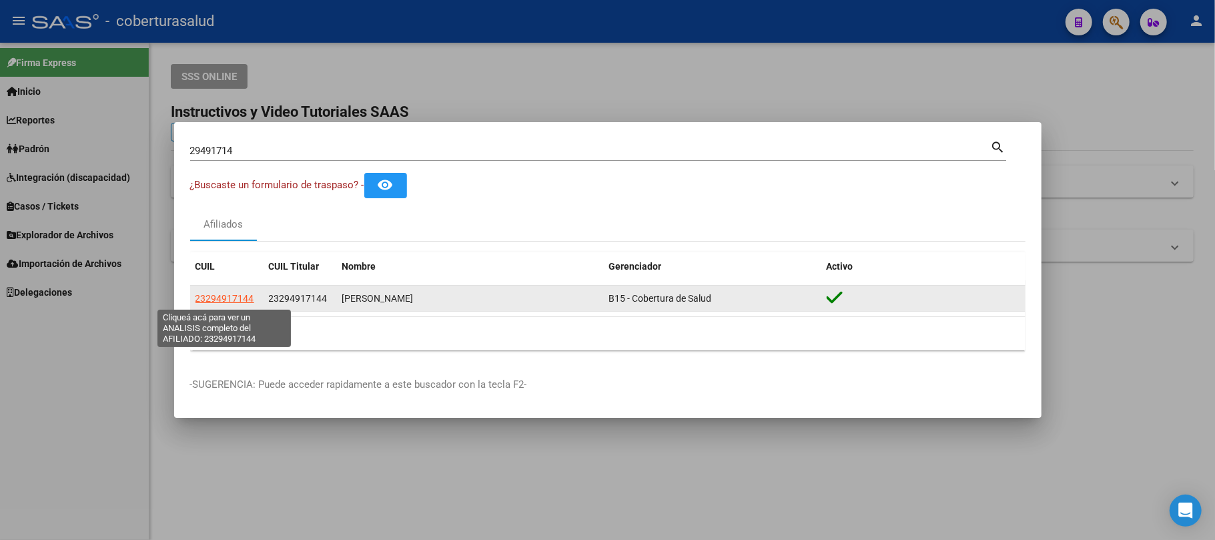
click at [223, 294] on span "23294917144" at bounding box center [225, 298] width 59 height 11
type textarea "23294917144"
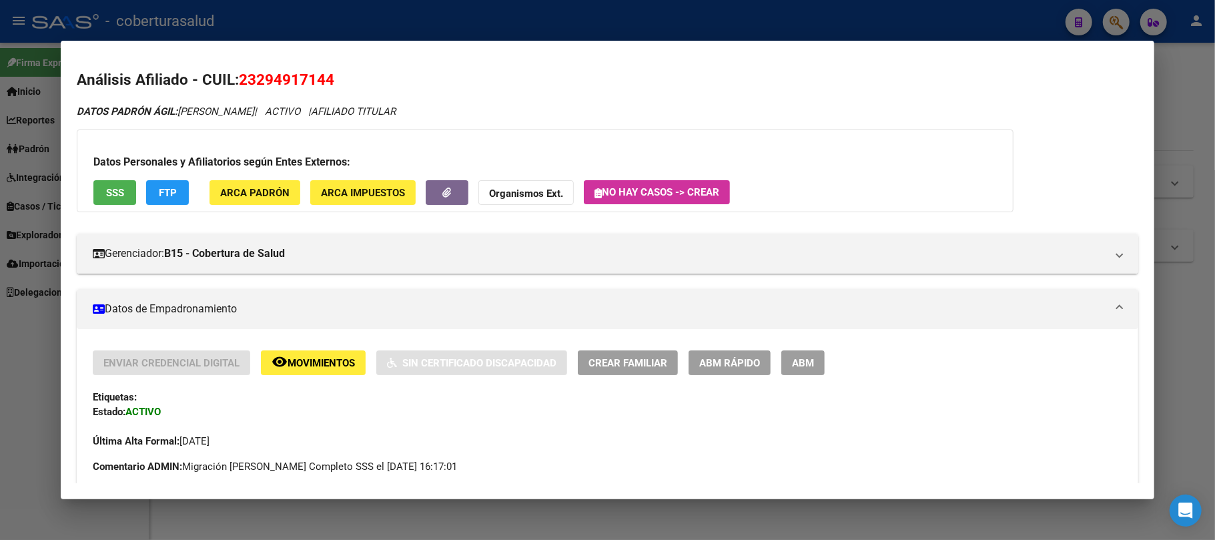
click at [817, 355] on button "ABM" at bounding box center [802, 362] width 43 height 25
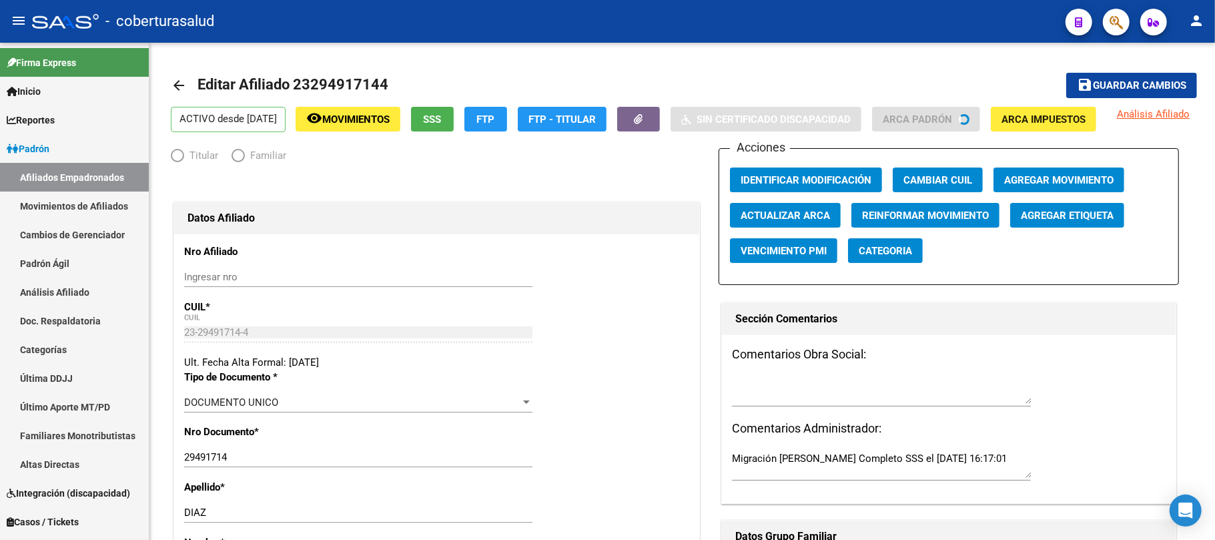
radio input "true"
type input "33-70948296-9"
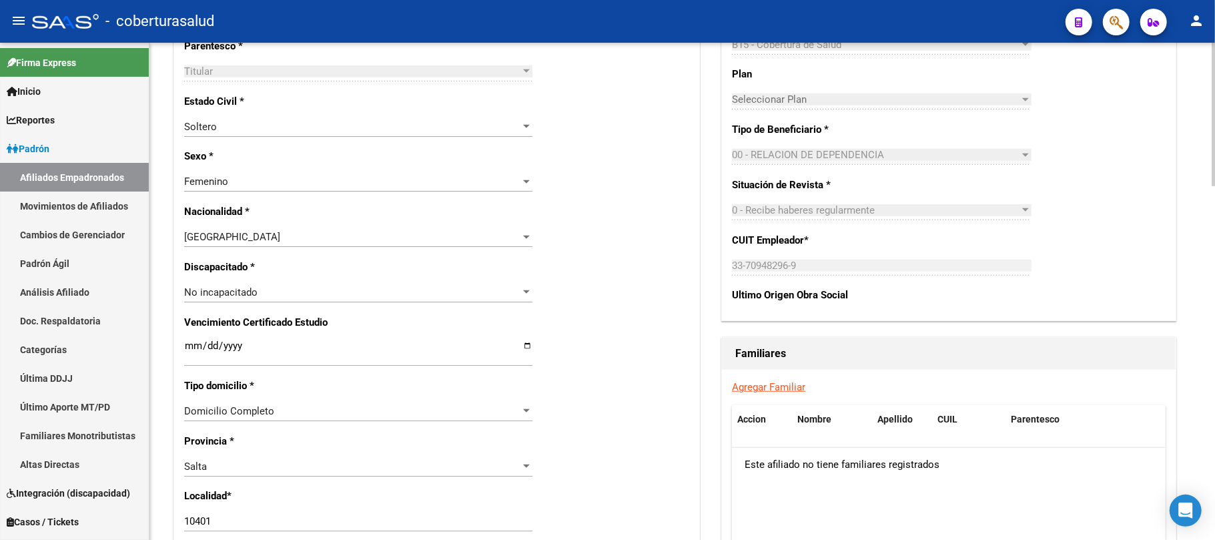
scroll to position [623, 0]
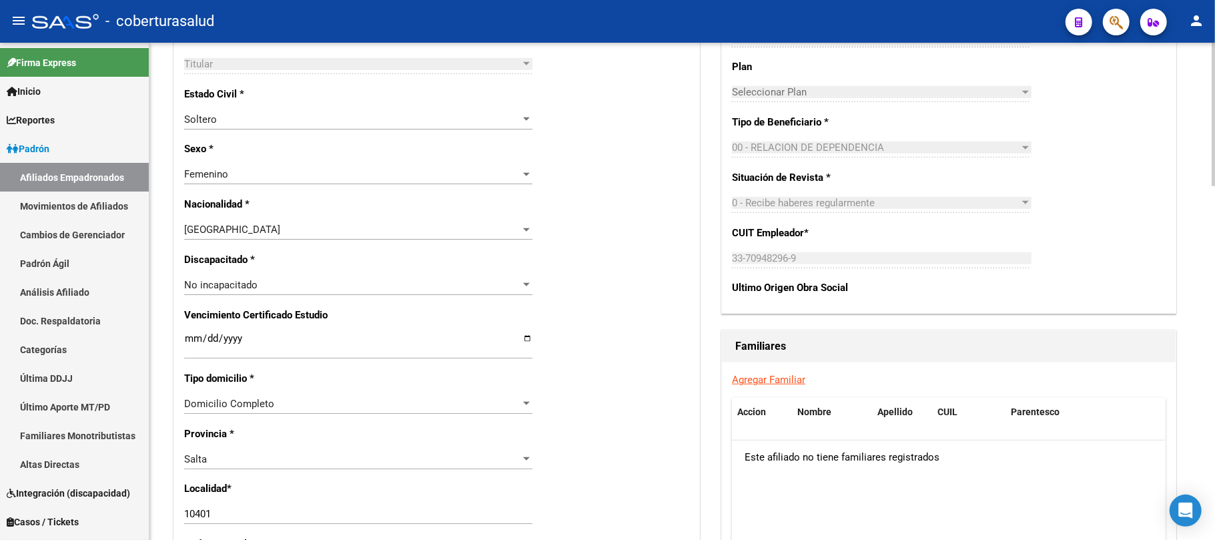
click at [785, 383] on link "Agregar Familiar" at bounding box center [768, 380] width 73 height 12
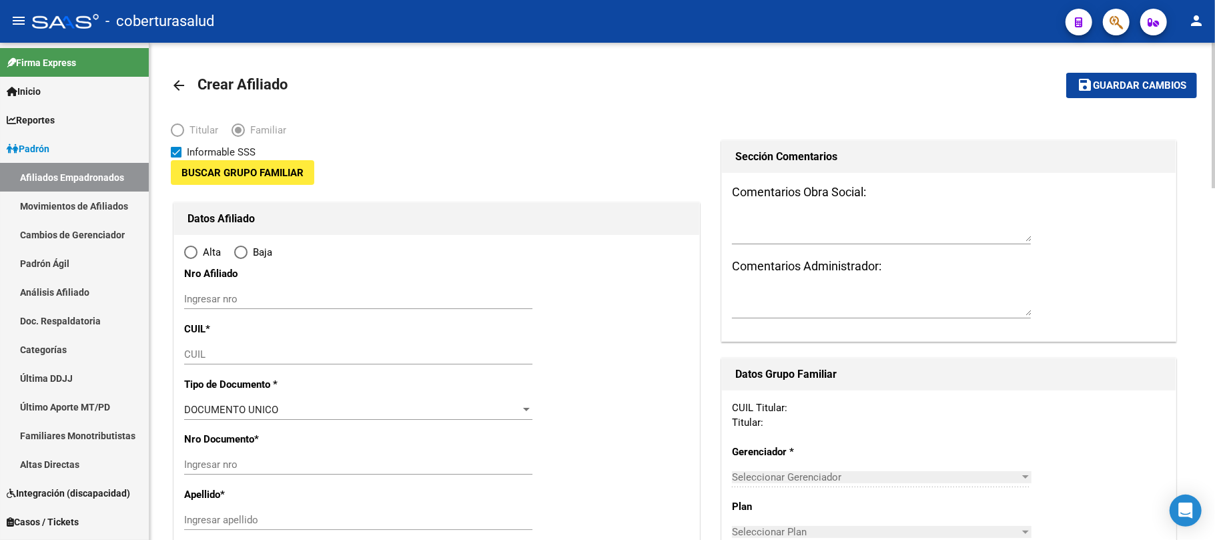
type input "33-70948296-9"
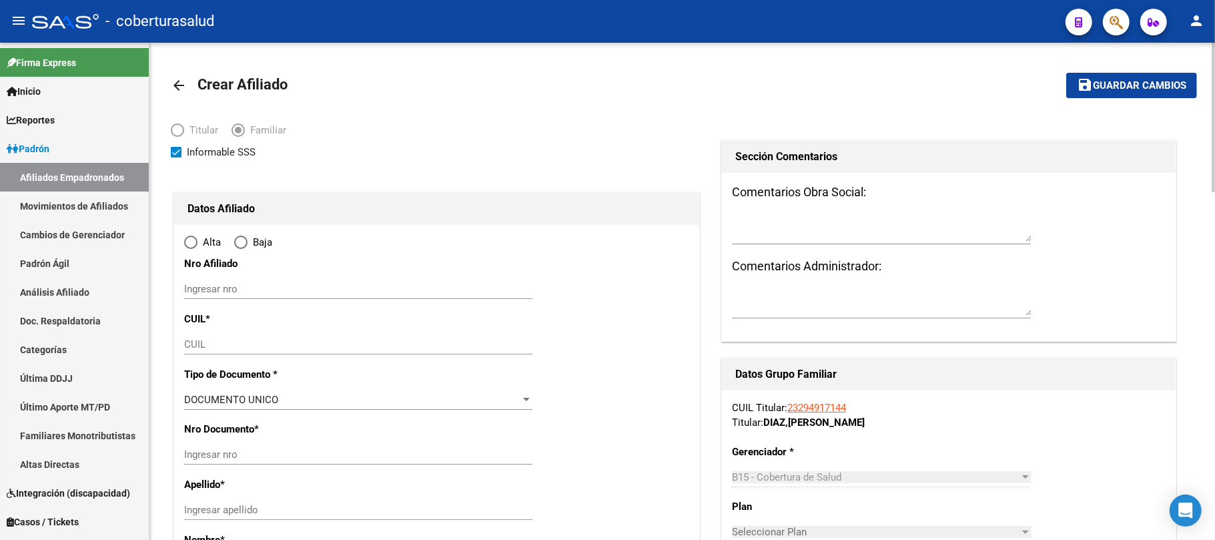
type input "10401"
type input "4430"
type input "ALBERDI"
type input "522"
radio input "true"
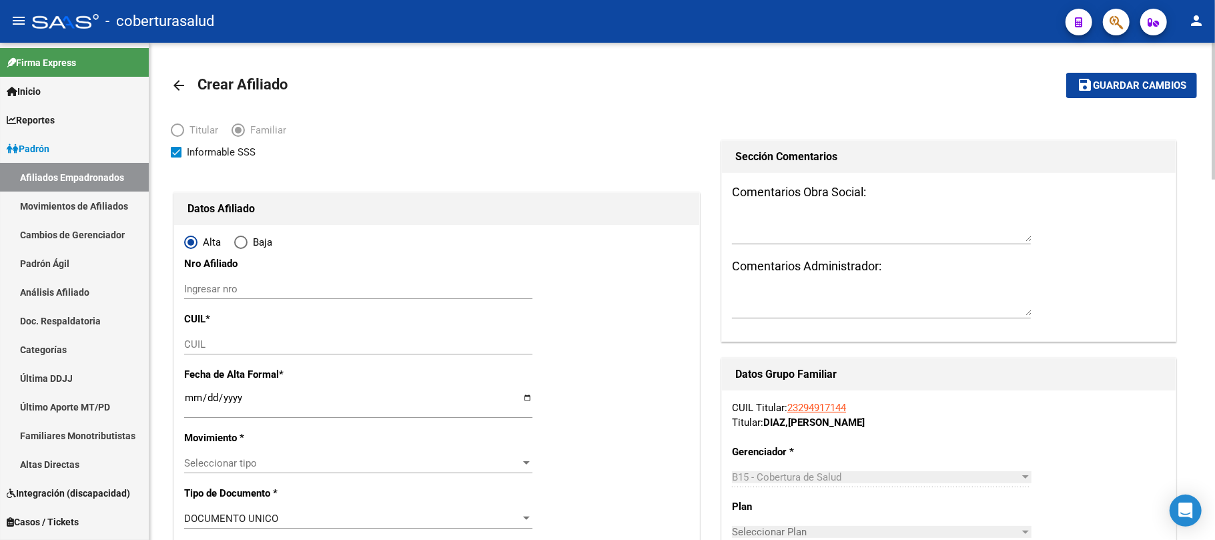
type input "33-70948296-9"
click at [226, 294] on input "Ingresar nro" at bounding box center [358, 289] width 348 height 12
paste input "49099819"
type input "49099819"
paste input "27-49099819-0"
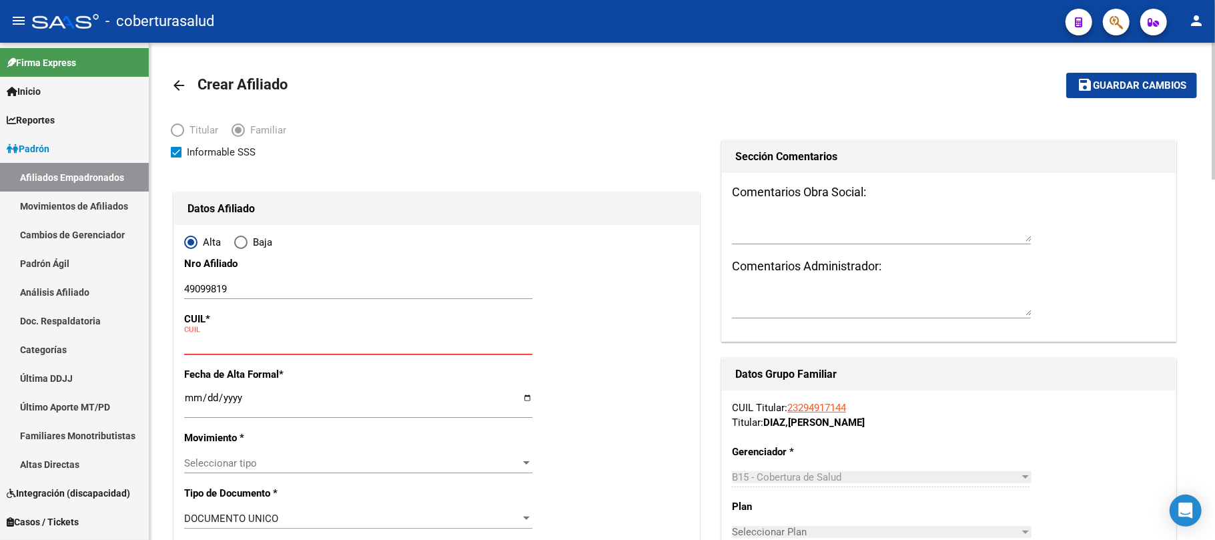
type input "27-49099819-0"
type input "49099819"
type input "YANE [PERSON_NAME]"
type input "[DATE]"
type input "GENERAL GÜEMES"
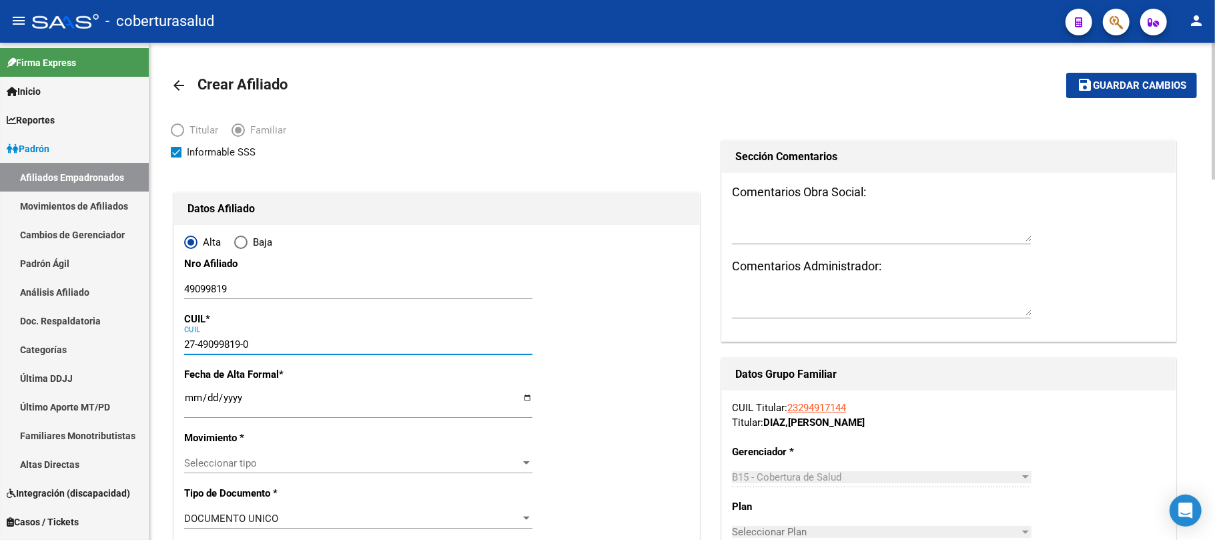
type input "ALBERDI"
type input "522"
type input "27-49099819-0"
click at [187, 399] on input "Ingresar fecha" at bounding box center [358, 402] width 348 height 21
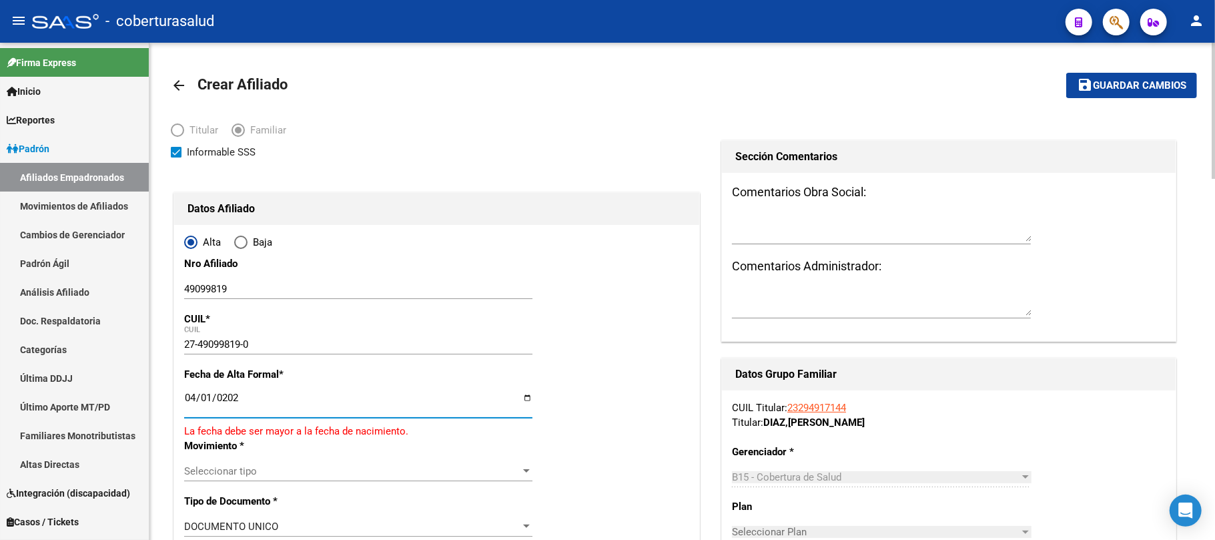
type input "[DATE]"
